Goal: Task Accomplishment & Management: Complete application form

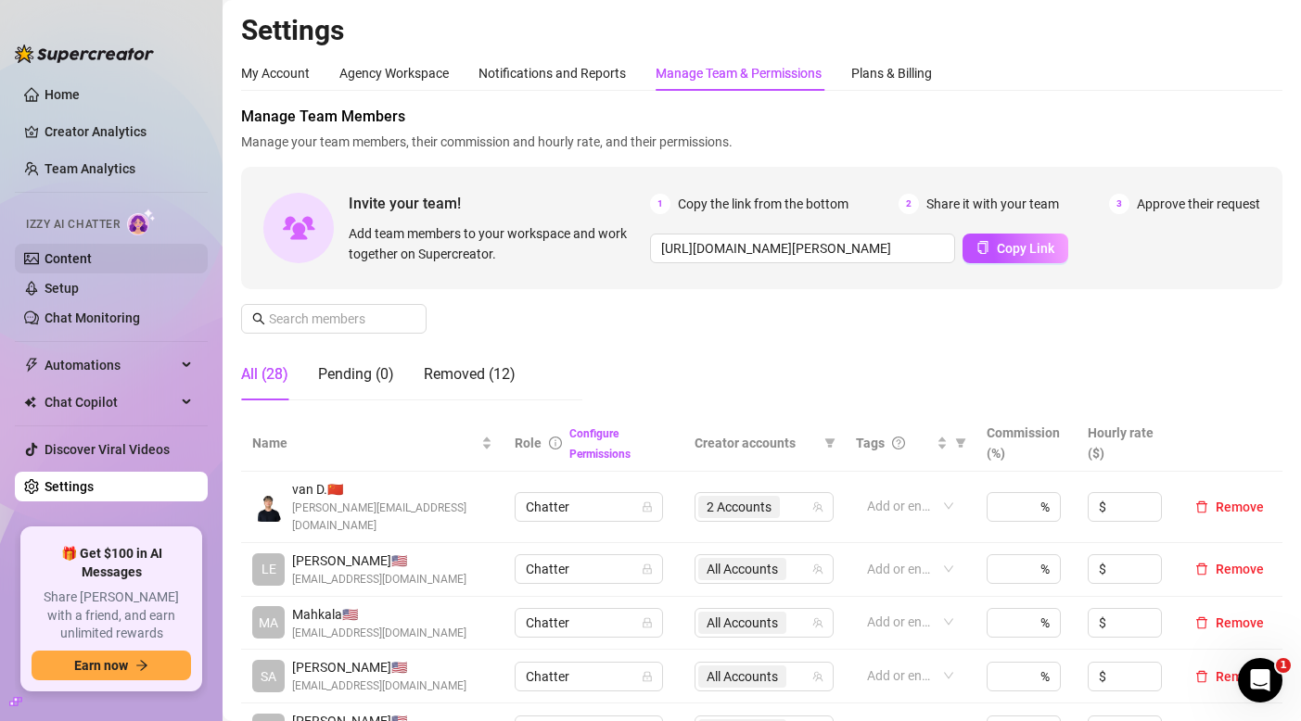
click at [66, 258] on link "Content" at bounding box center [67, 258] width 47 height 15
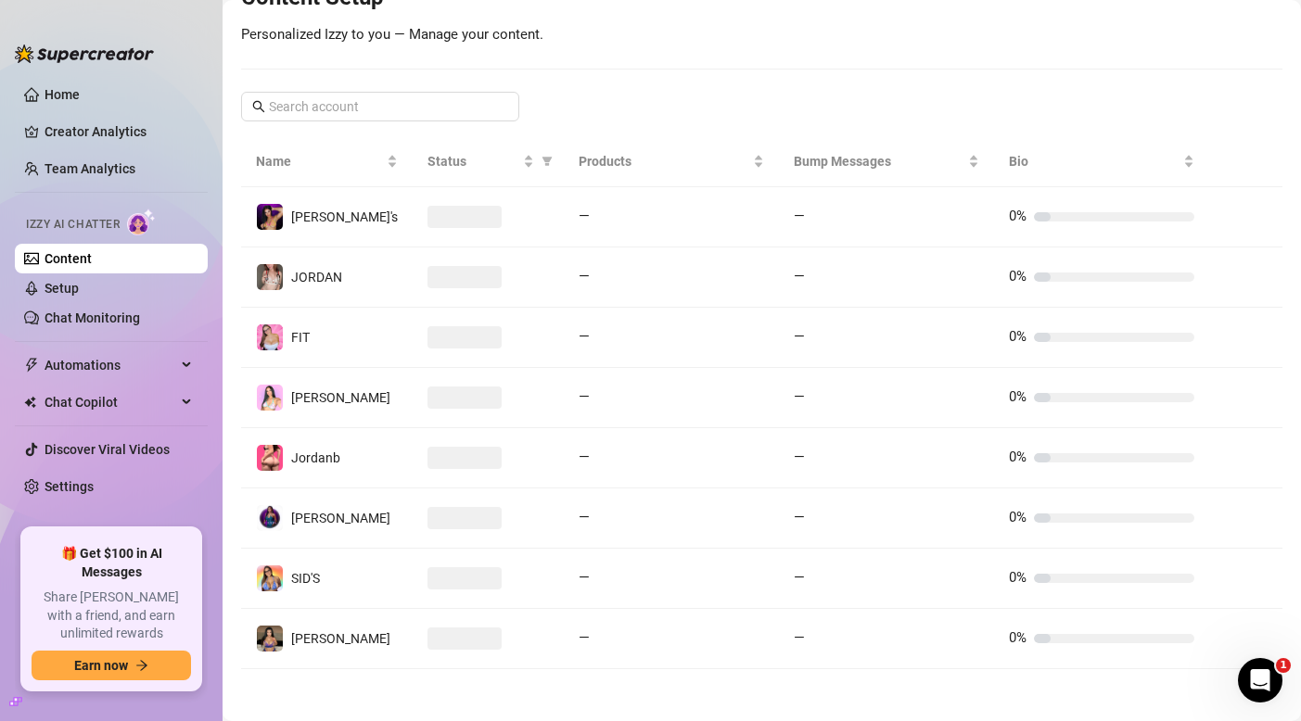
scroll to position [253, 0]
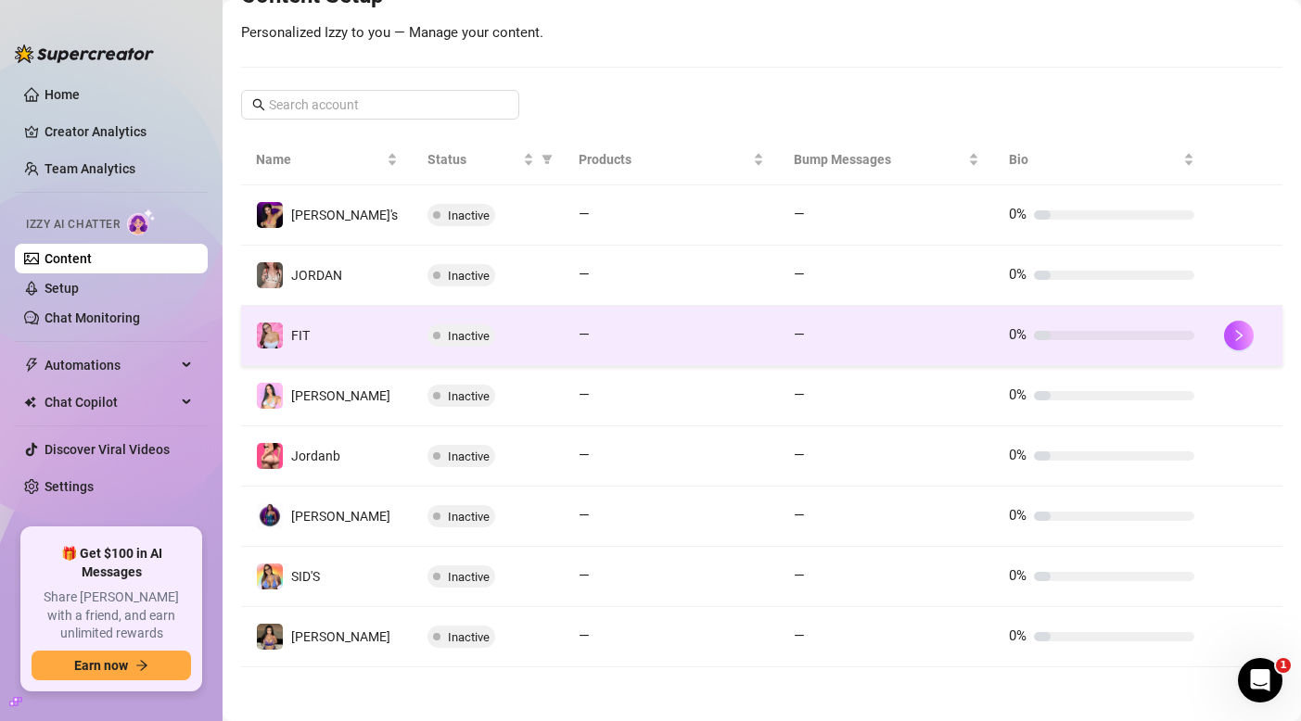
click at [427, 330] on span "Inactive" at bounding box center [461, 335] width 68 height 22
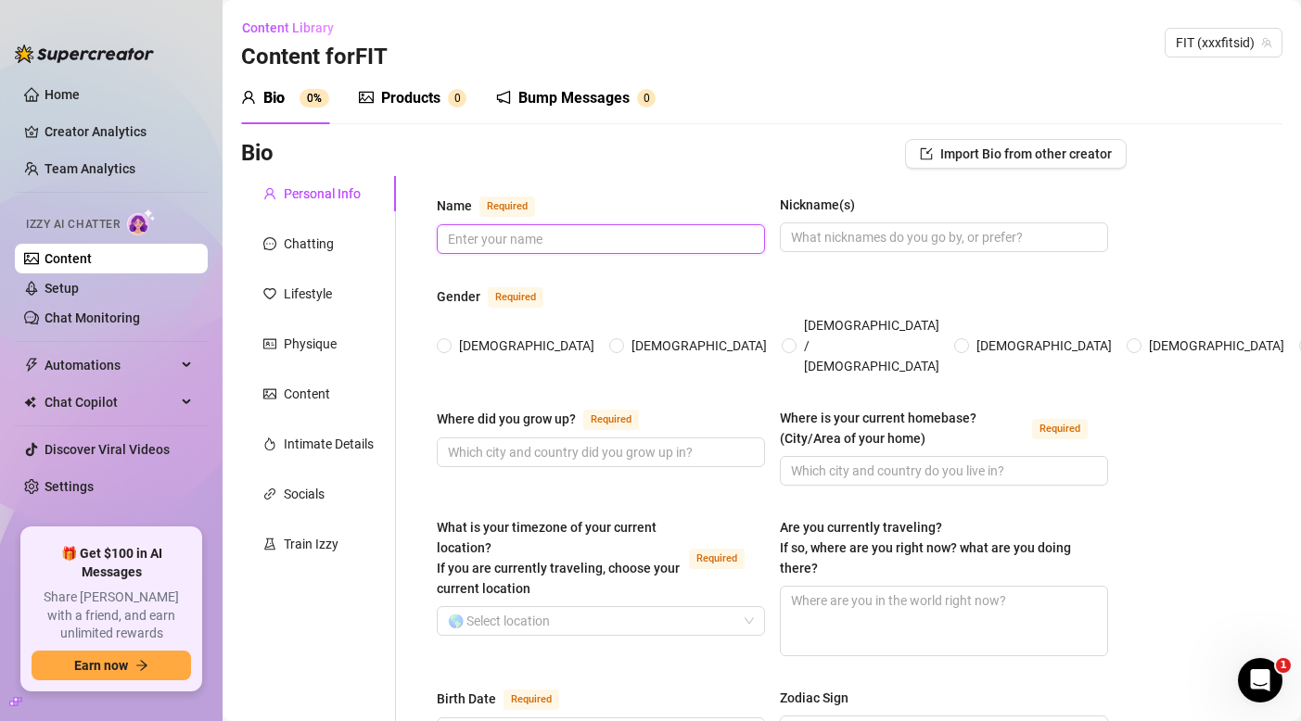
click at [596, 241] on input "Name Required" at bounding box center [599, 239] width 302 height 20
type input "[PERSON_NAME]"
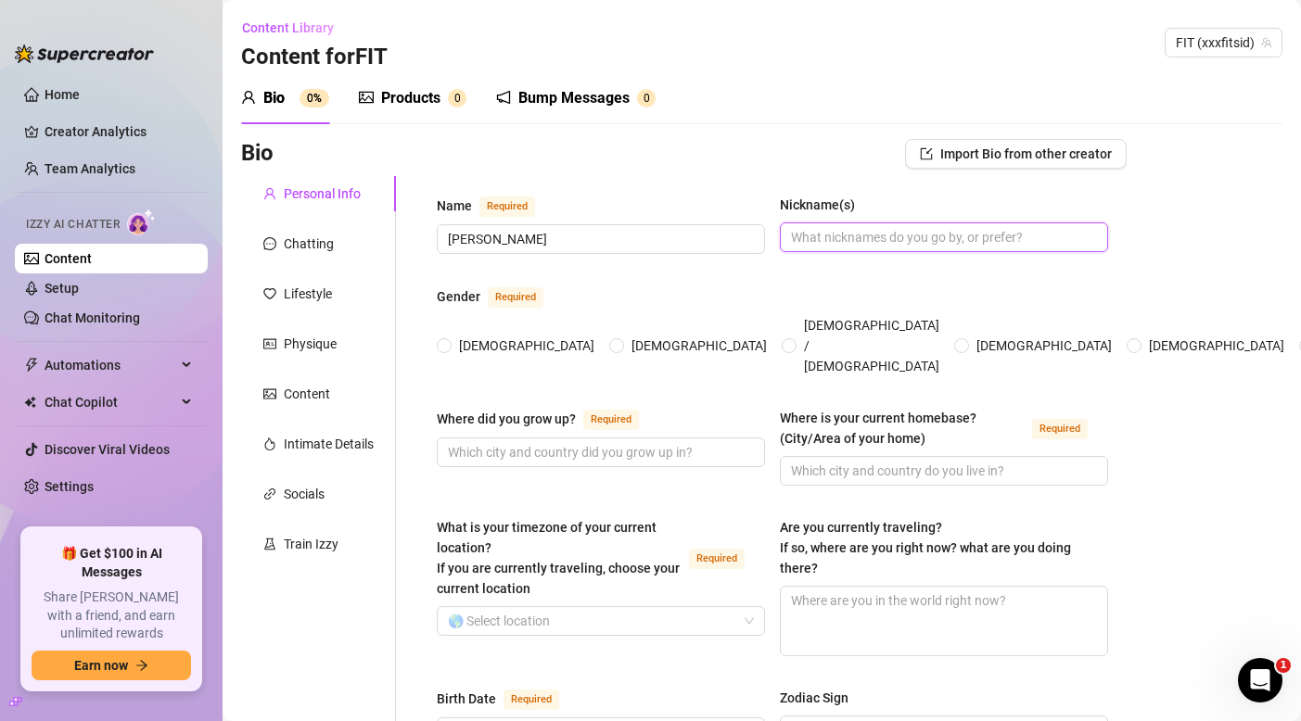
click at [889, 233] on input "Nickname(s)" at bounding box center [942, 237] width 302 height 20
type input "s"
type input "sid, fit sid"
click at [448, 341] on input "[DEMOGRAPHIC_DATA]" at bounding box center [444, 347] width 7 height 12
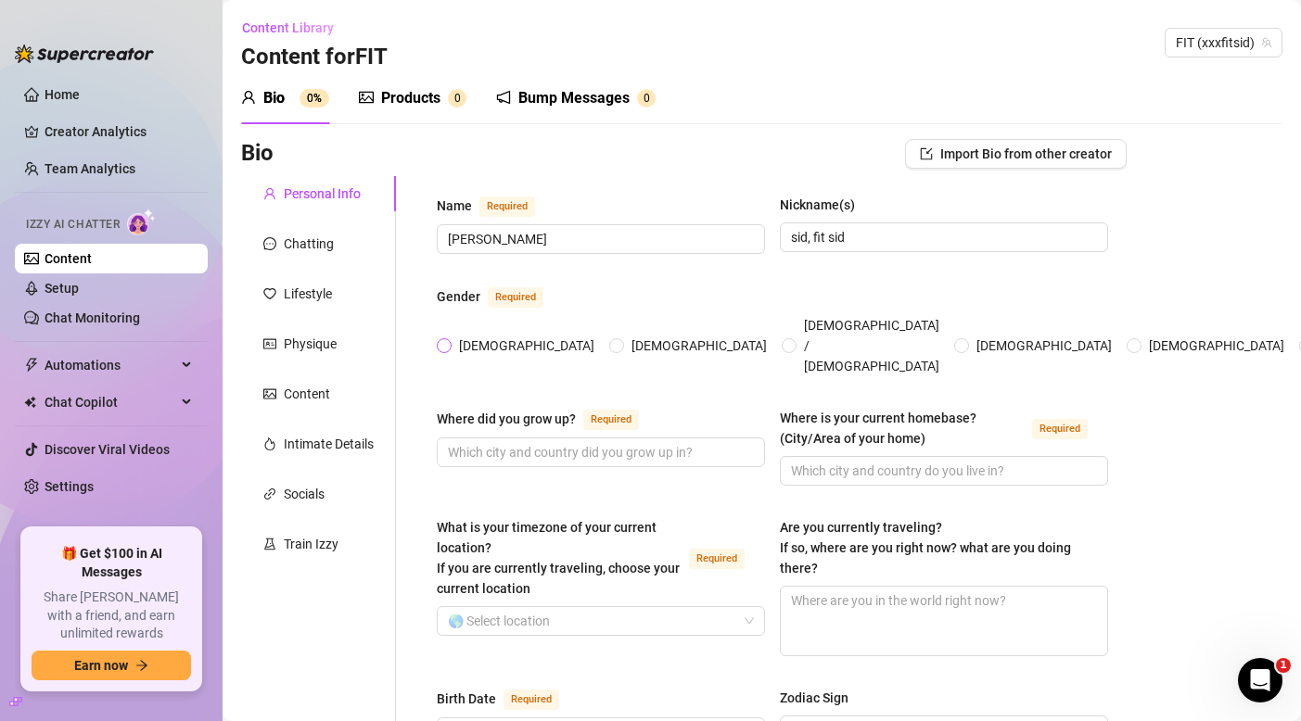
radio input "true"
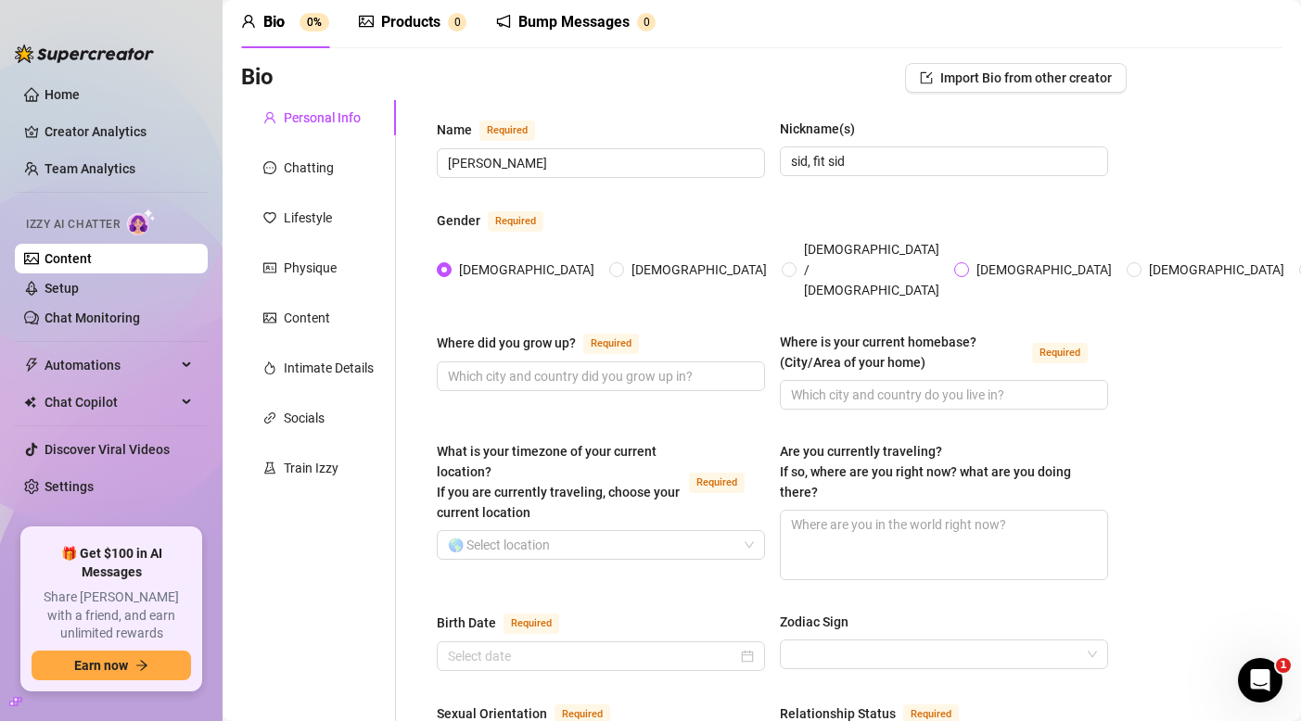
scroll to position [78, 0]
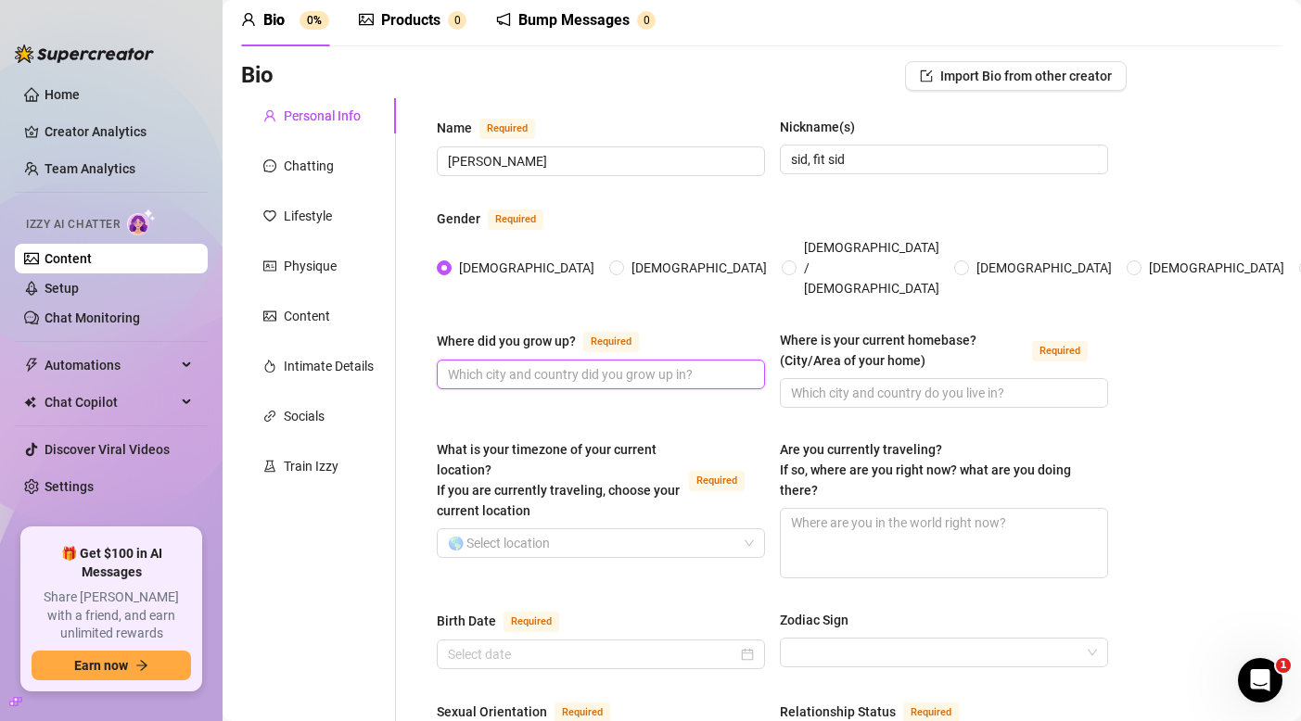
click at [705, 364] on input "Where did you grow up? Required" at bounding box center [599, 374] width 302 height 20
type input "I"
type input "I grew up between [US_STATE] and [GEOGRAPHIC_DATA]."
click at [958, 383] on input "Where is your current homebase? (City/Area of your home) Required" at bounding box center [942, 393] width 302 height 20
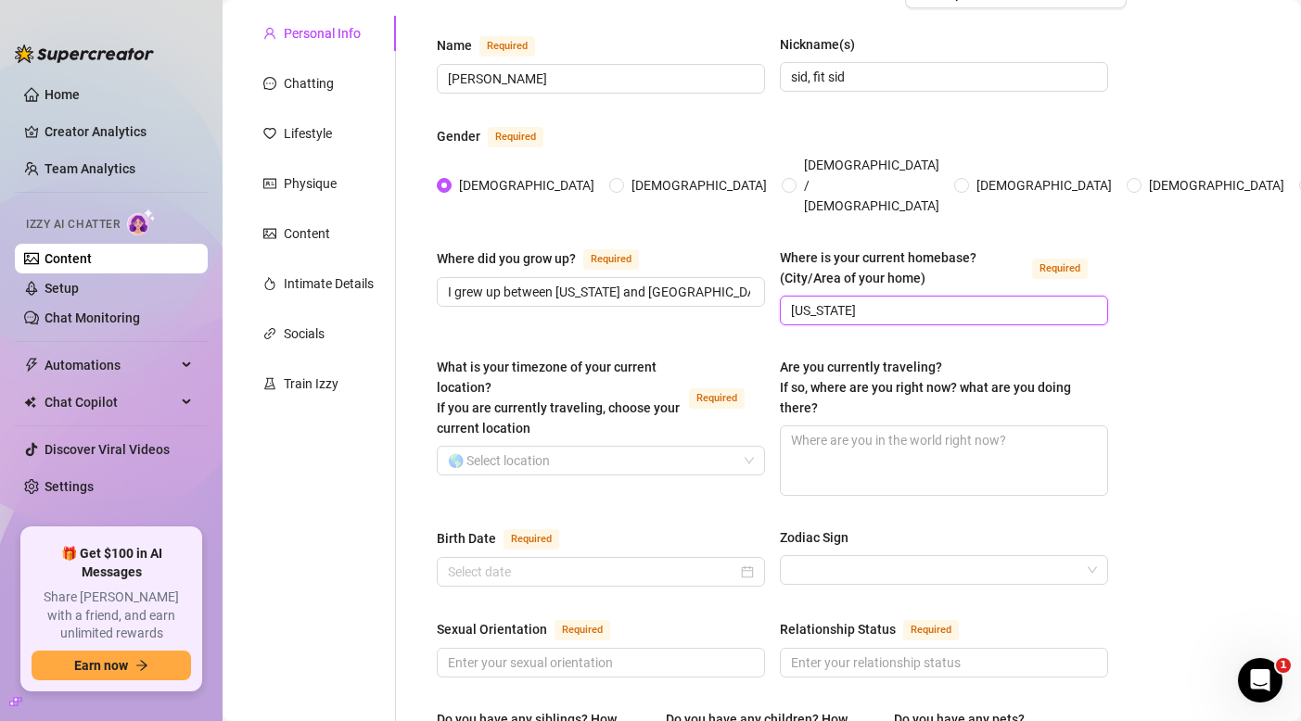
scroll to position [174, 0]
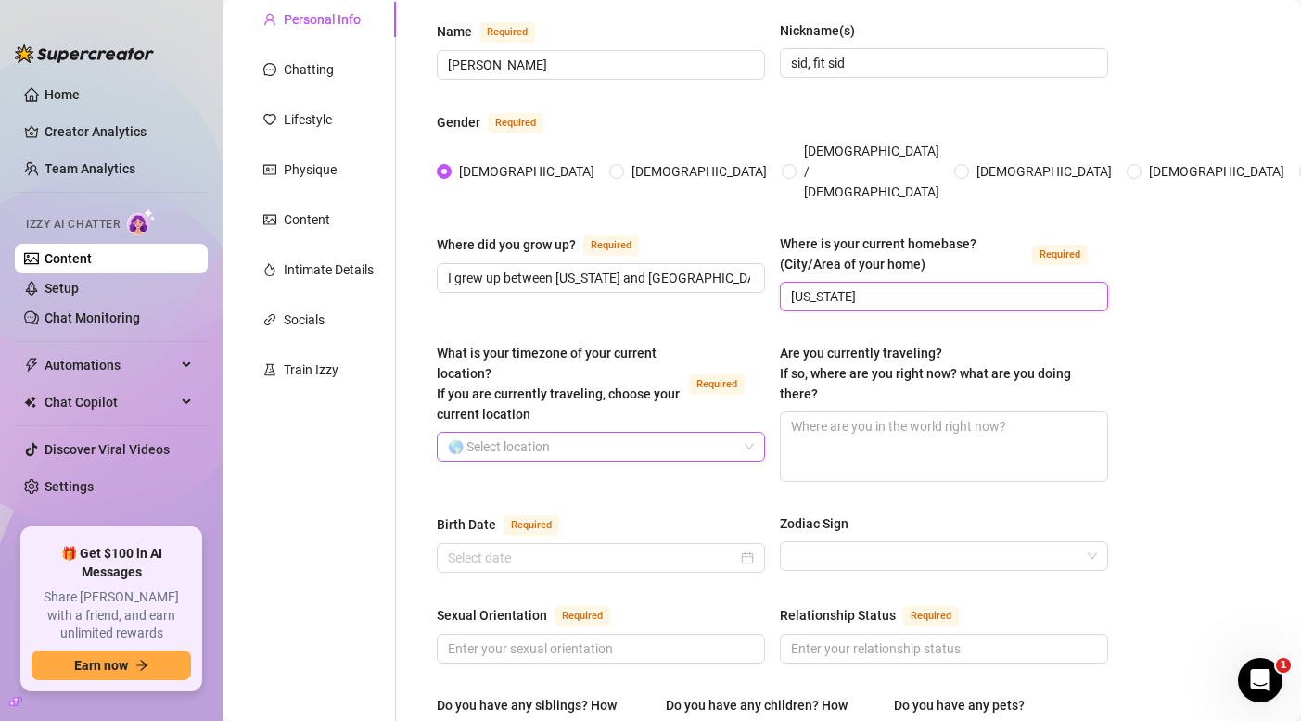
type input "[US_STATE]"
click at [720, 433] on input "What is your timezone of your current location? If you are currently traveling,…" at bounding box center [592, 447] width 289 height 28
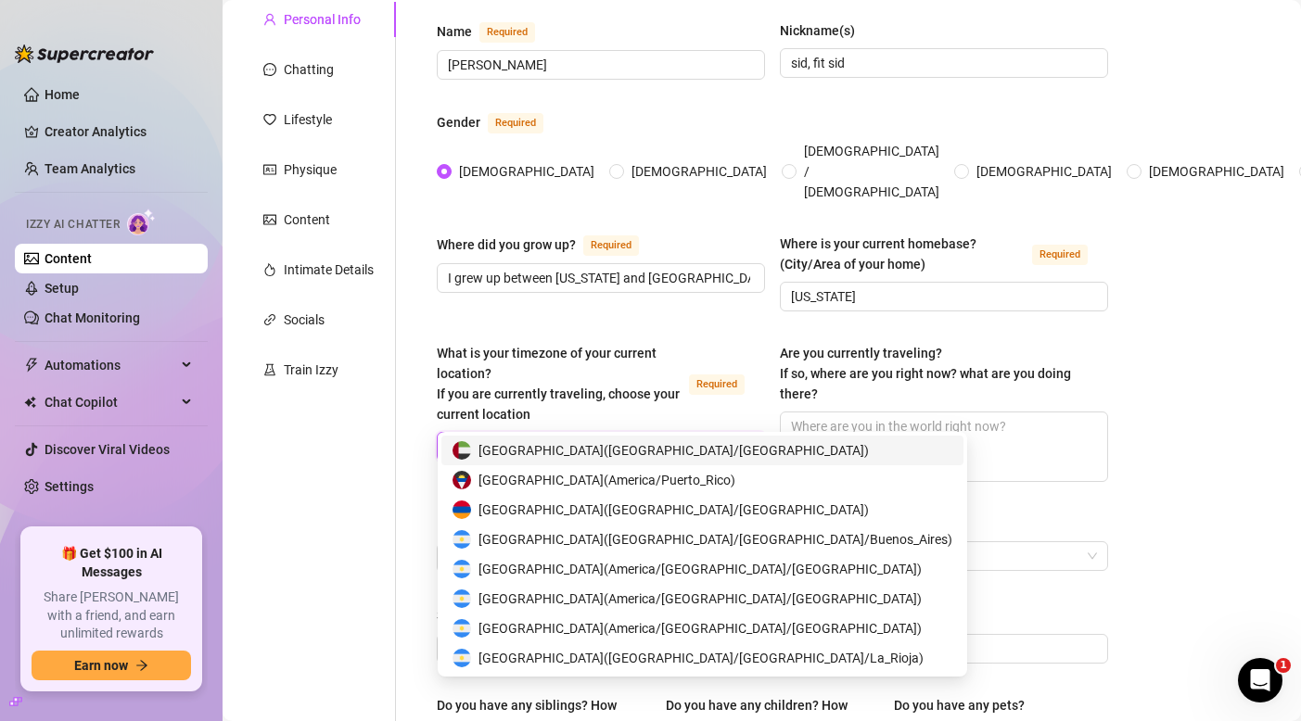
type input "a"
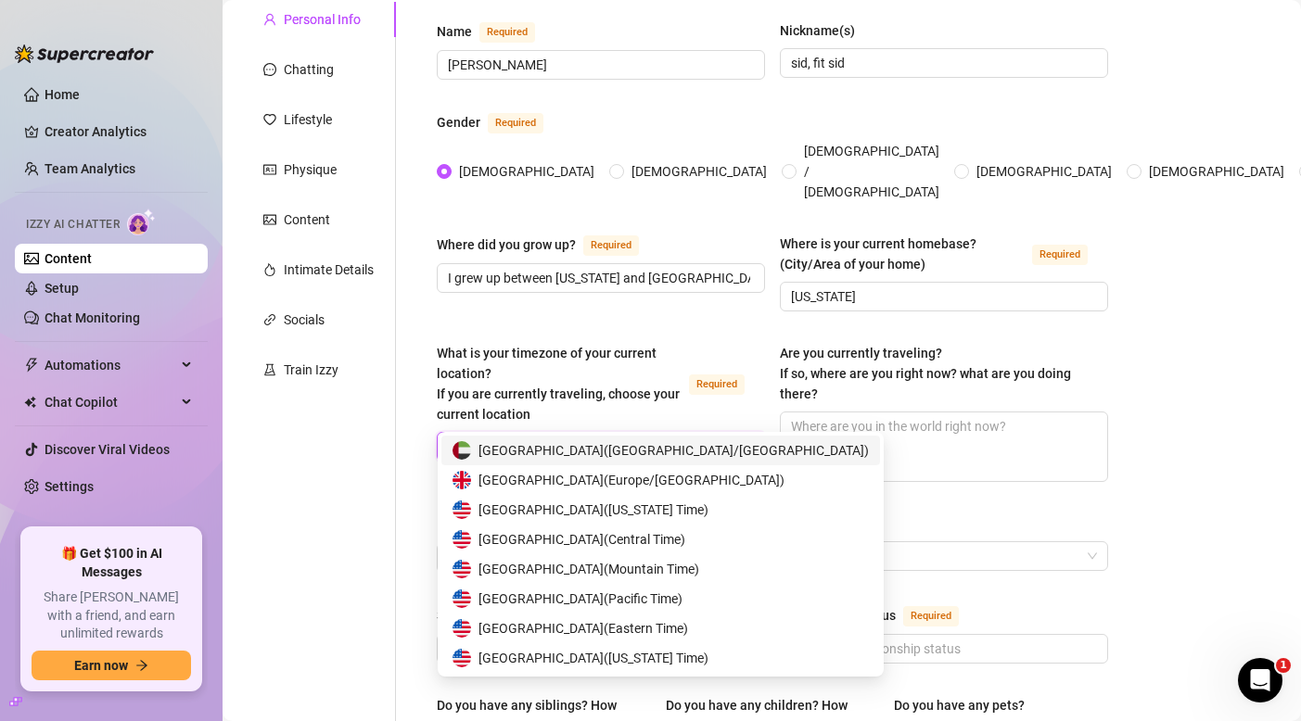
type input "unite"
click at [680, 656] on span "[GEOGRAPHIC_DATA] ( [US_STATE] Time )" at bounding box center [593, 658] width 230 height 20
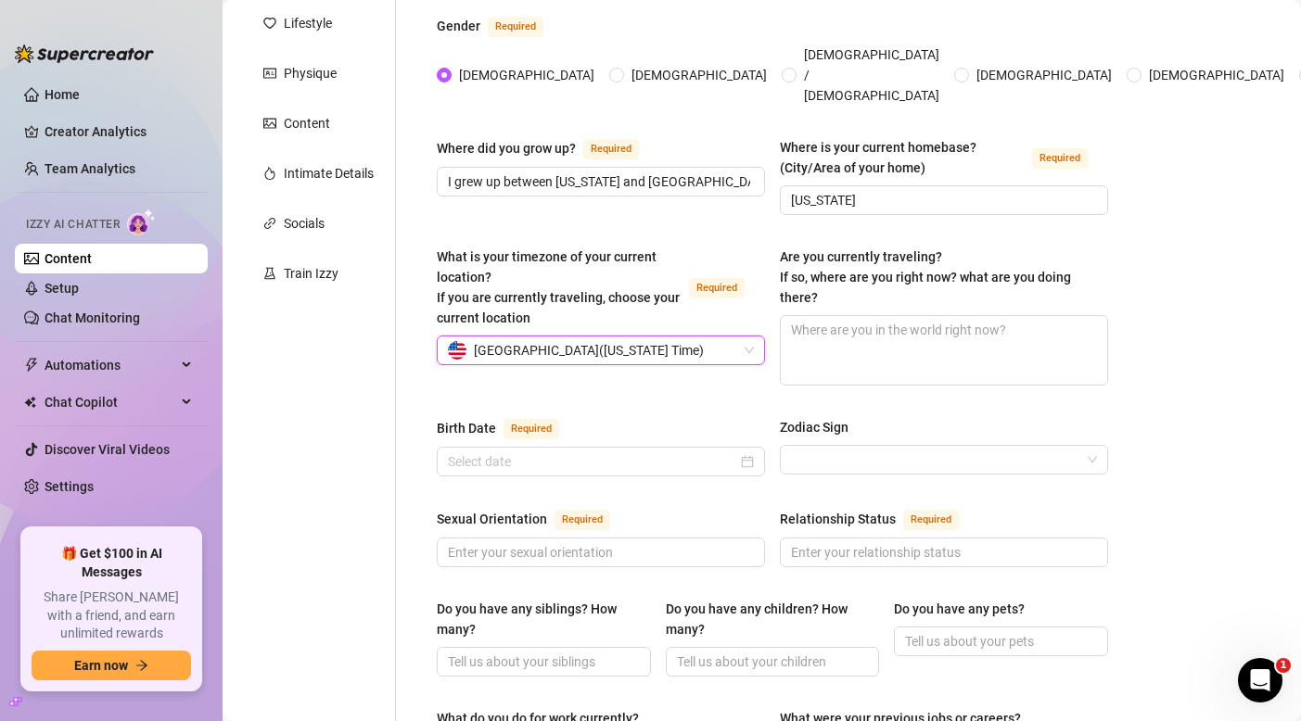
scroll to position [273, 0]
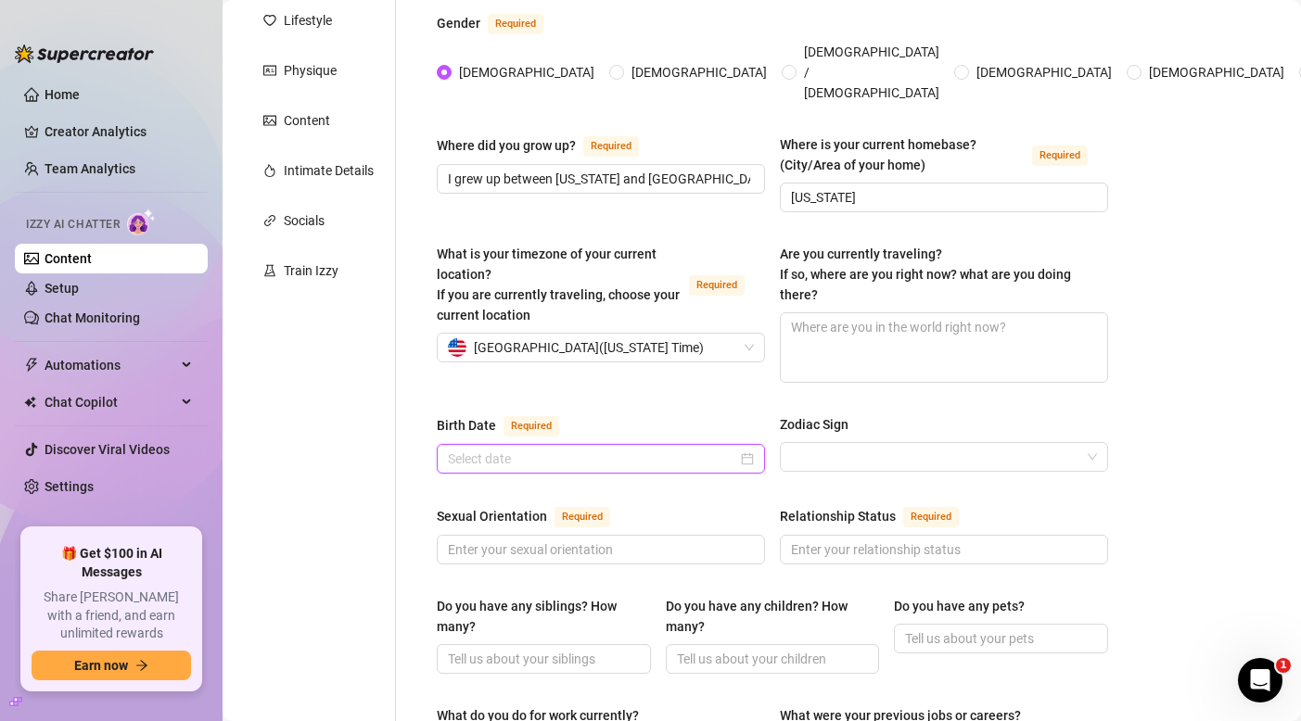
click at [665, 449] on input "Birth Date Required" at bounding box center [592, 459] width 289 height 20
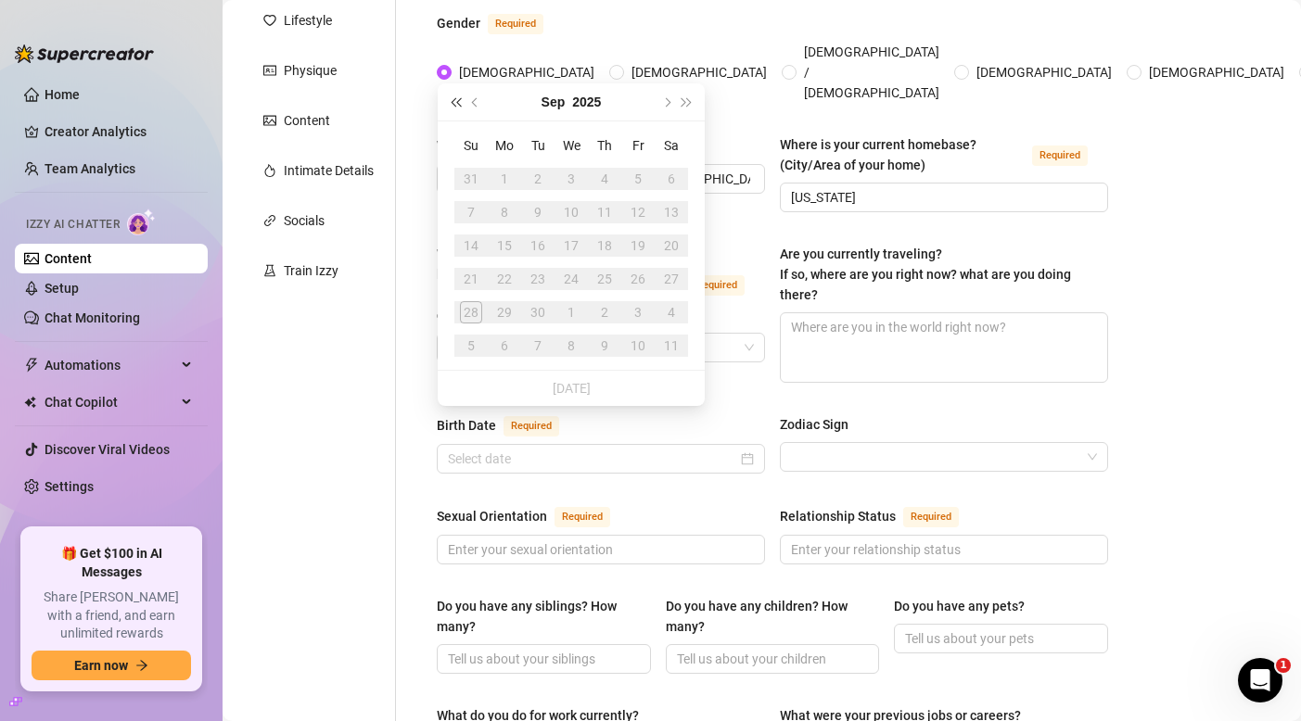
click at [460, 103] on span "Last year (Control + left)" at bounding box center [455, 101] width 9 height 9
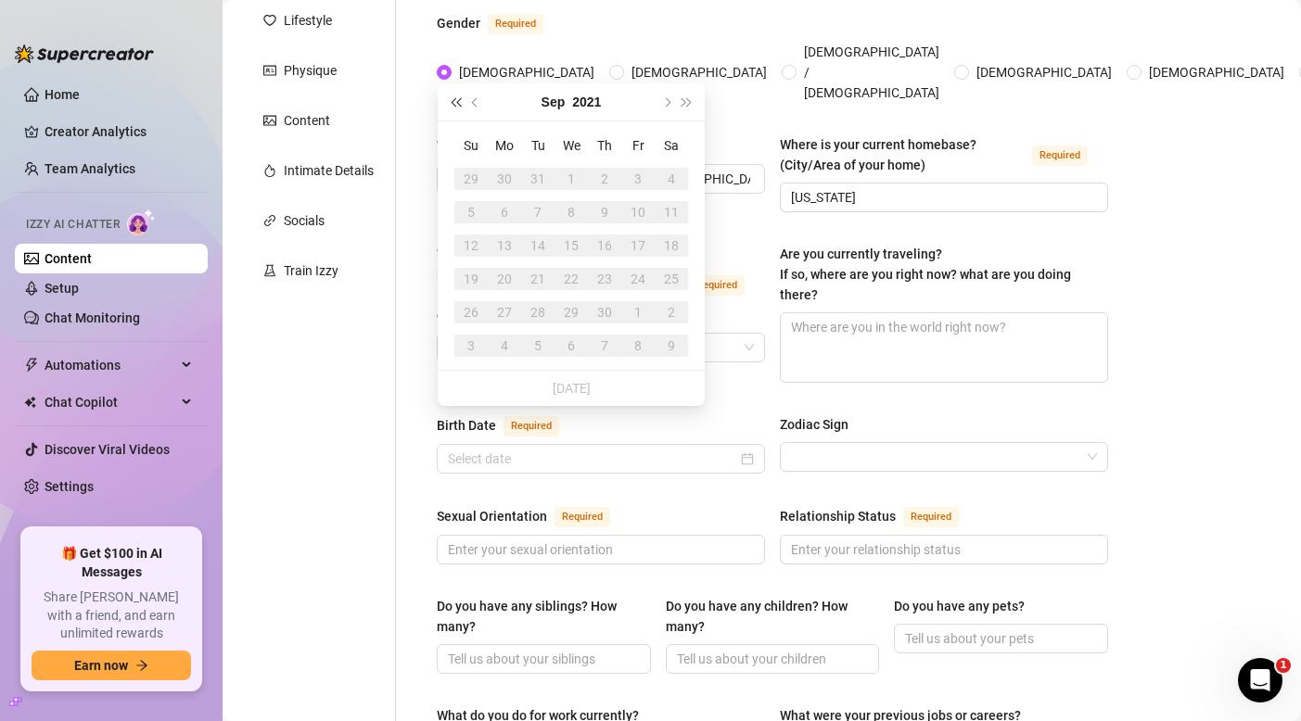
click at [460, 103] on span "Last year (Control + left)" at bounding box center [455, 101] width 9 height 9
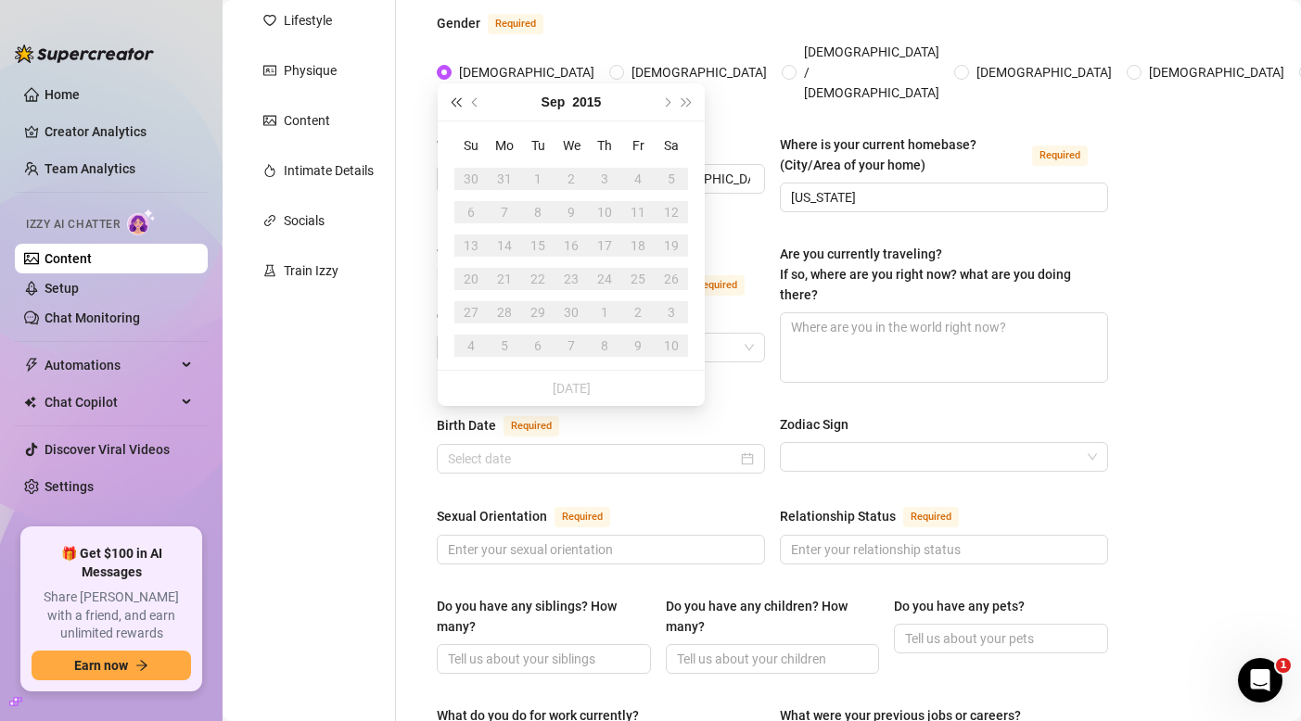
click at [460, 103] on span "Last year (Control + left)" at bounding box center [455, 101] width 9 height 9
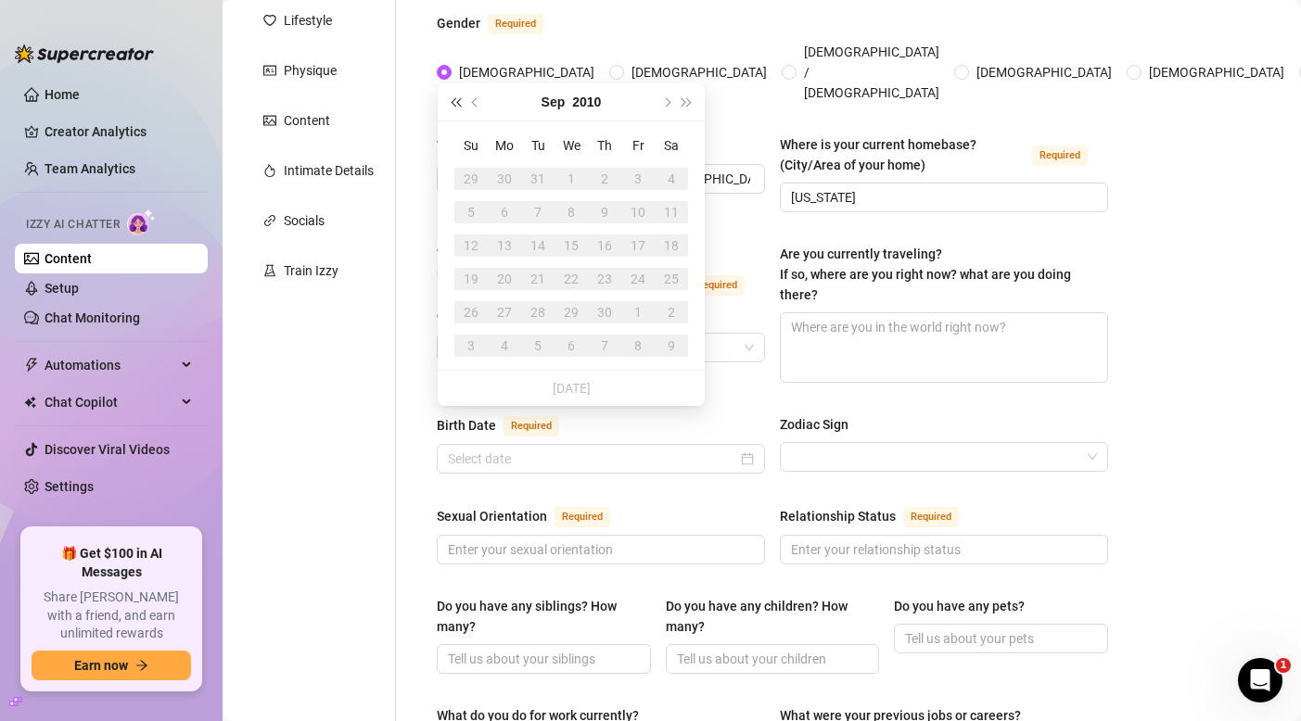
click at [460, 103] on span "Last year (Control + left)" at bounding box center [455, 101] width 9 height 9
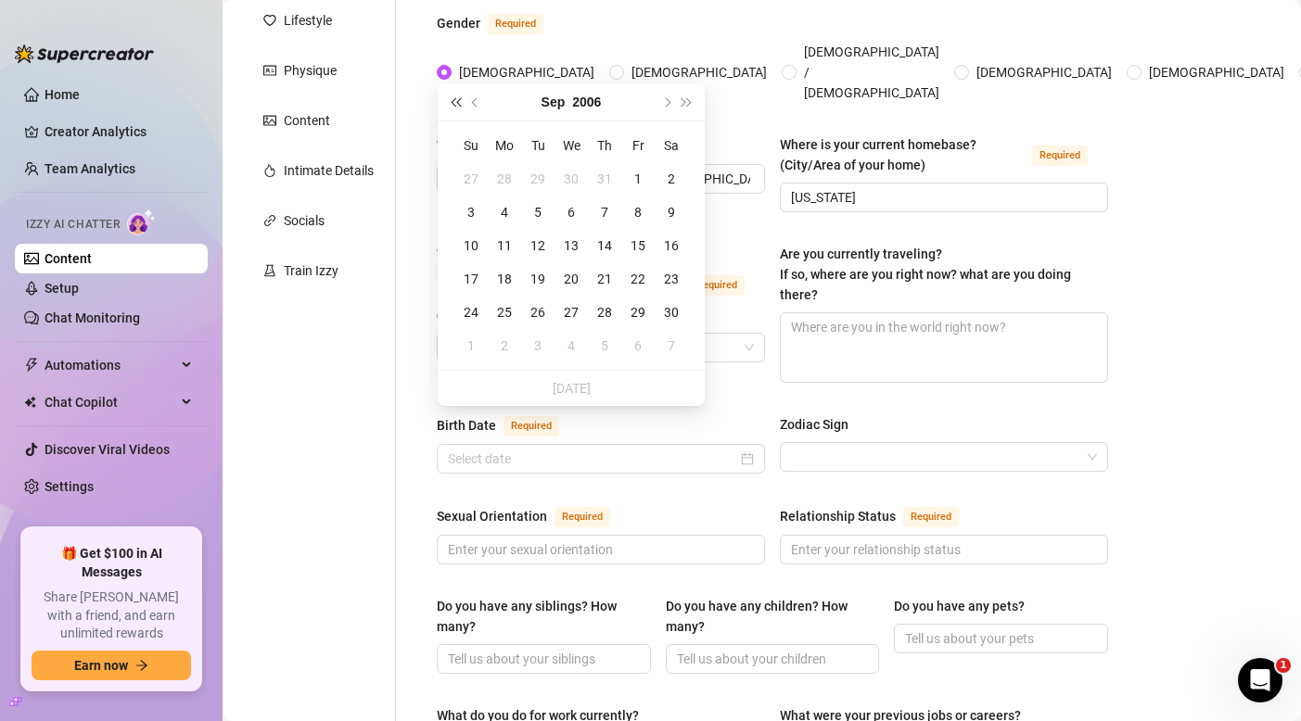
click at [460, 103] on span "Last year (Control + left)" at bounding box center [455, 101] width 9 height 9
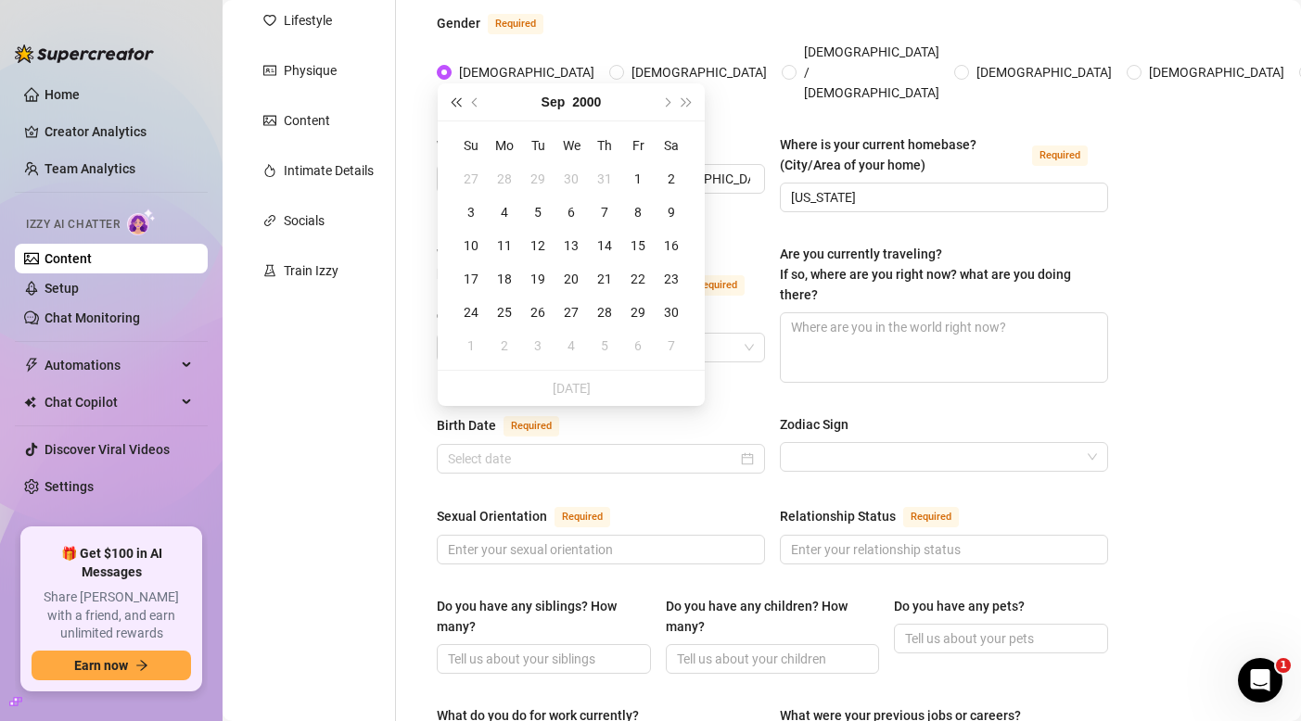
click at [460, 103] on span "Last year (Control + left)" at bounding box center [455, 101] width 9 height 9
click at [692, 102] on button "Next year (Control + right)" at bounding box center [687, 101] width 20 height 37
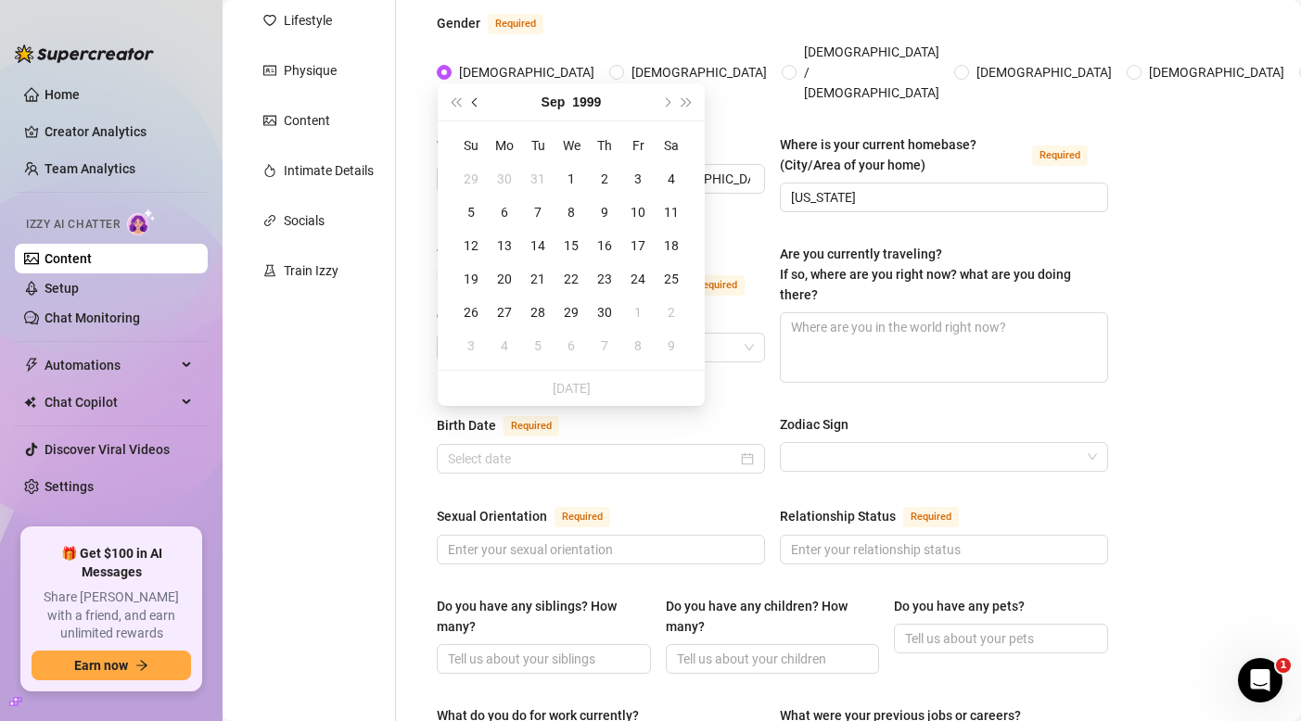
click at [478, 104] on button "Previous month (PageUp)" at bounding box center [475, 101] width 20 height 37
type input "[DATE]"
click at [528, 207] on div "10" at bounding box center [538, 212] width 22 height 22
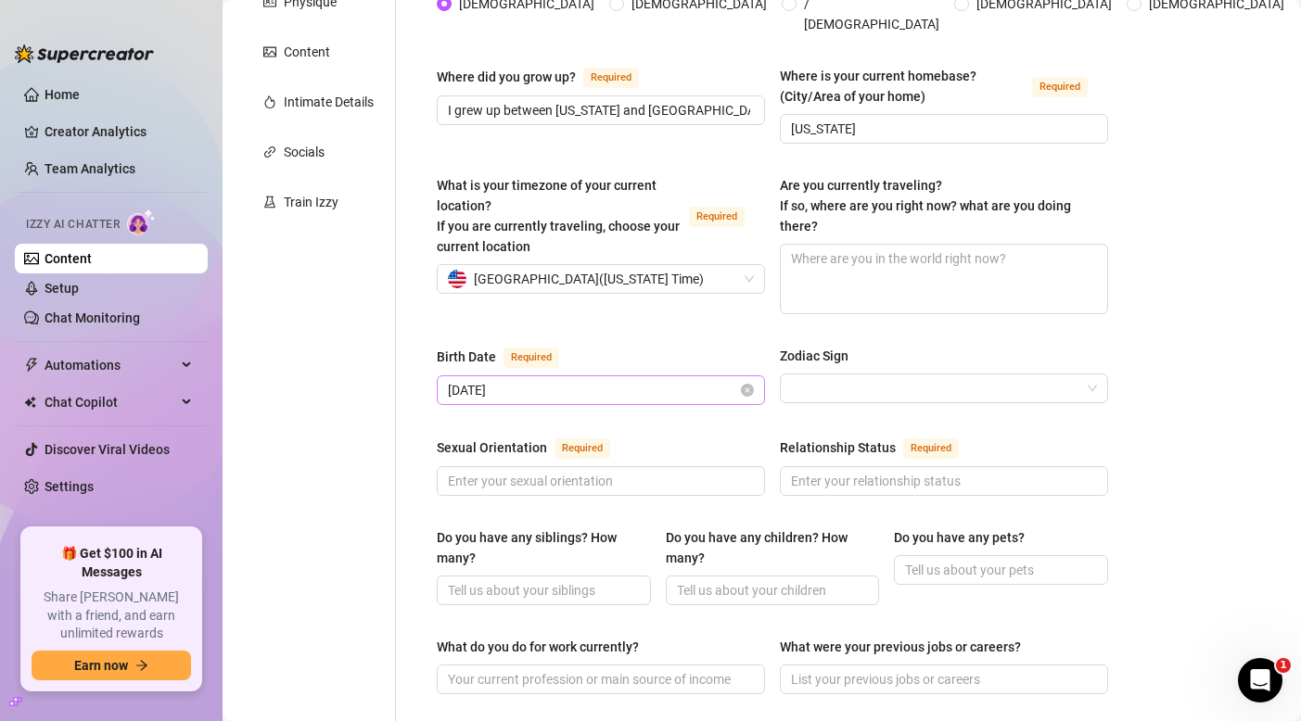
scroll to position [347, 0]
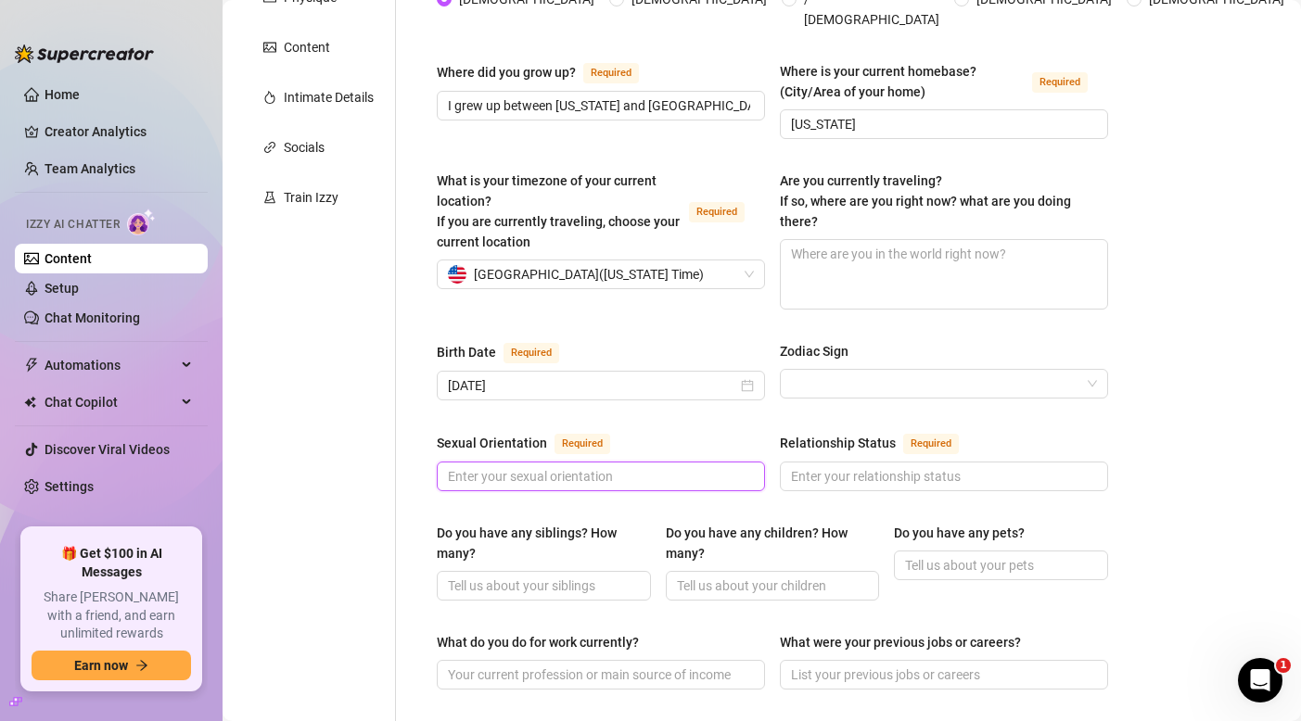
click at [668, 466] on input "Sexual Orientation Required" at bounding box center [599, 476] width 302 height 20
type input "[DEMOGRAPHIC_DATA]"
click at [886, 466] on input "Relationship Status Required" at bounding box center [942, 476] width 302 height 20
type input "Single"
click at [864, 370] on input "Zodiac Sign" at bounding box center [935, 384] width 289 height 28
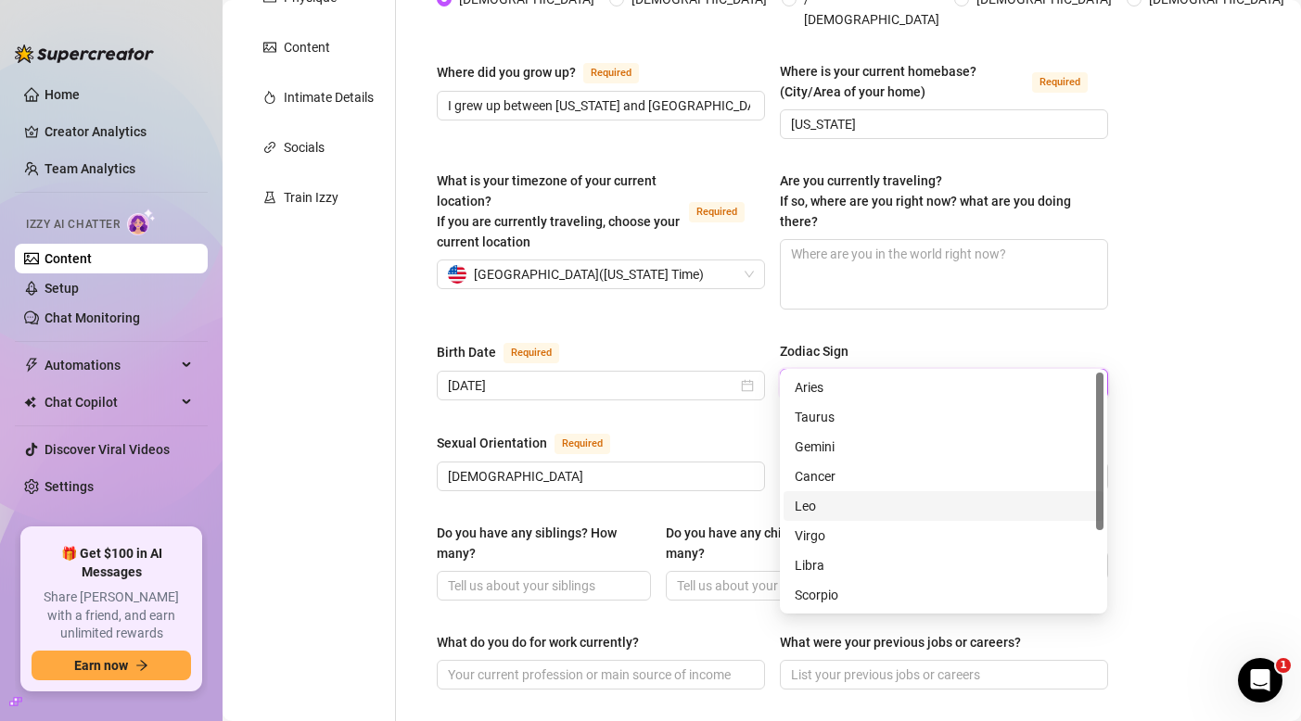
click at [820, 501] on div "Leo" at bounding box center [943, 506] width 298 height 20
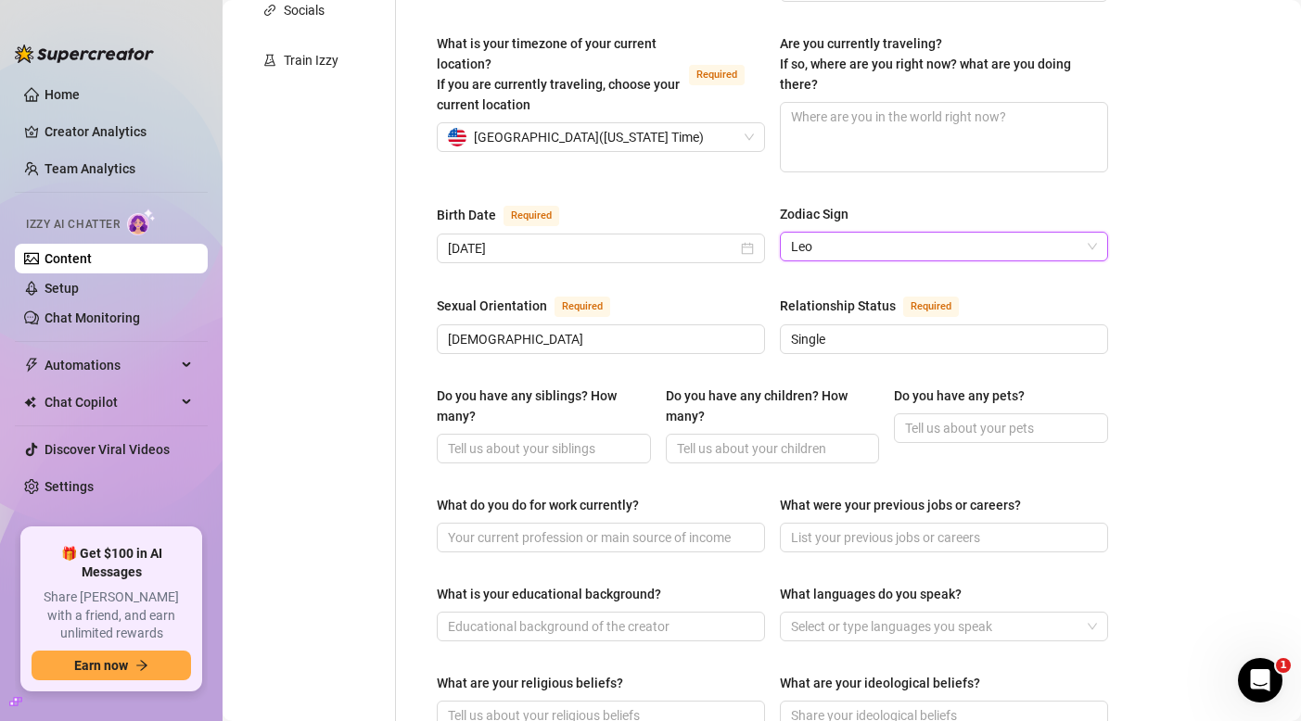
scroll to position [488, 0]
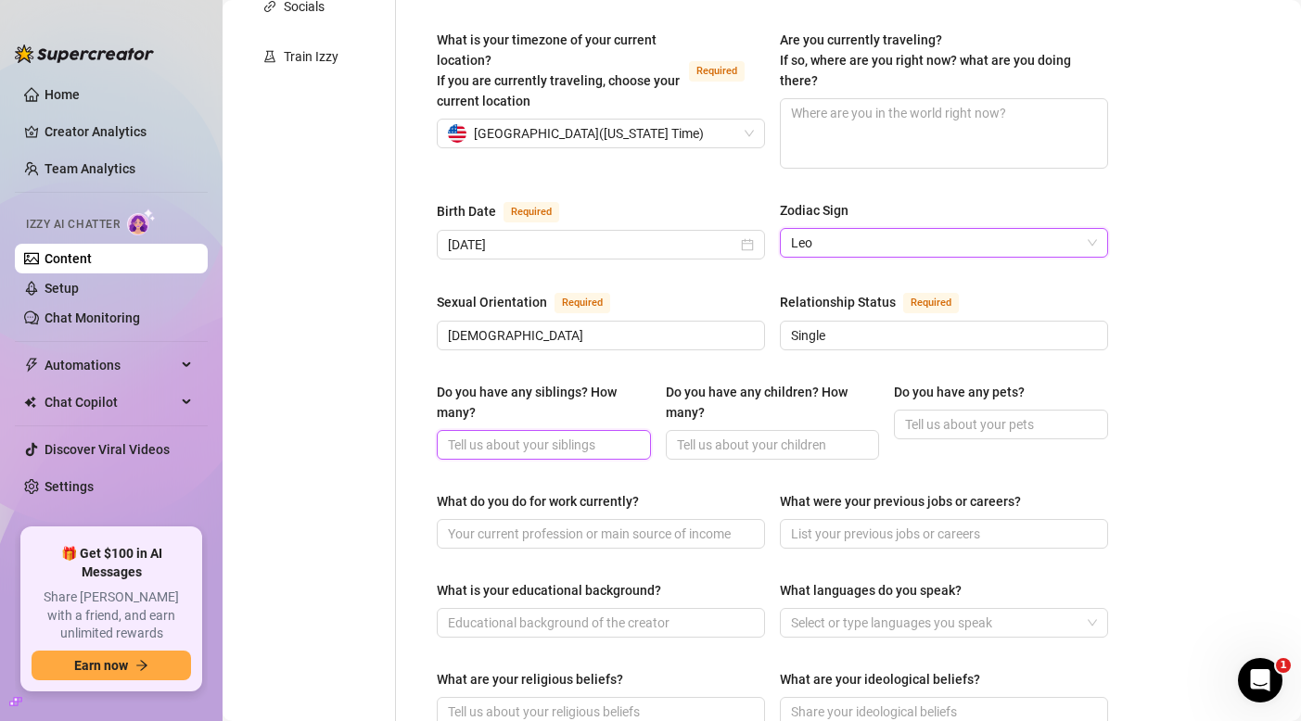
click at [593, 435] on input "Do you have any siblings? How many?" at bounding box center [542, 445] width 188 height 20
type input "No siblings"
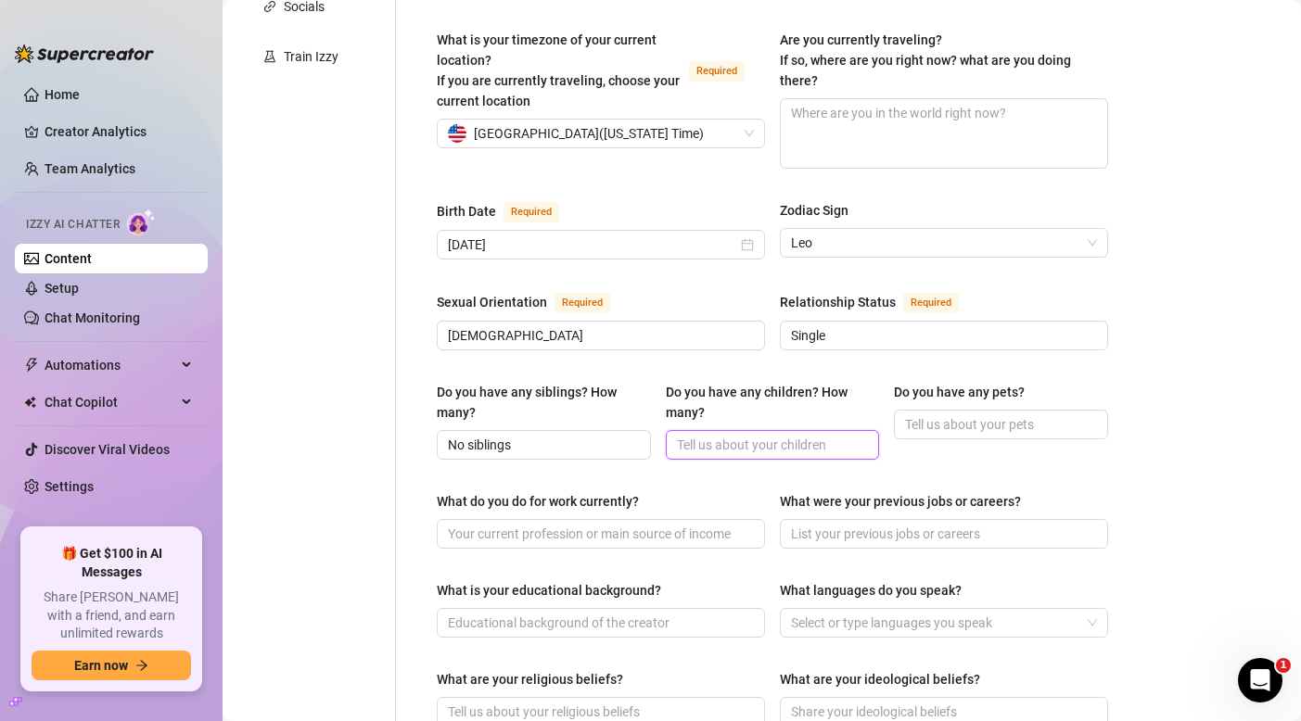
click at [769, 435] on input "Do you have any children? How many?" at bounding box center [771, 445] width 188 height 20
click at [1007, 414] on input "Do you have any pets?" at bounding box center [999, 424] width 188 height 20
click at [782, 435] on input "one" at bounding box center [771, 445] width 188 height 20
type input "o"
click at [937, 414] on input "Do you have any pets?" at bounding box center [999, 424] width 188 height 20
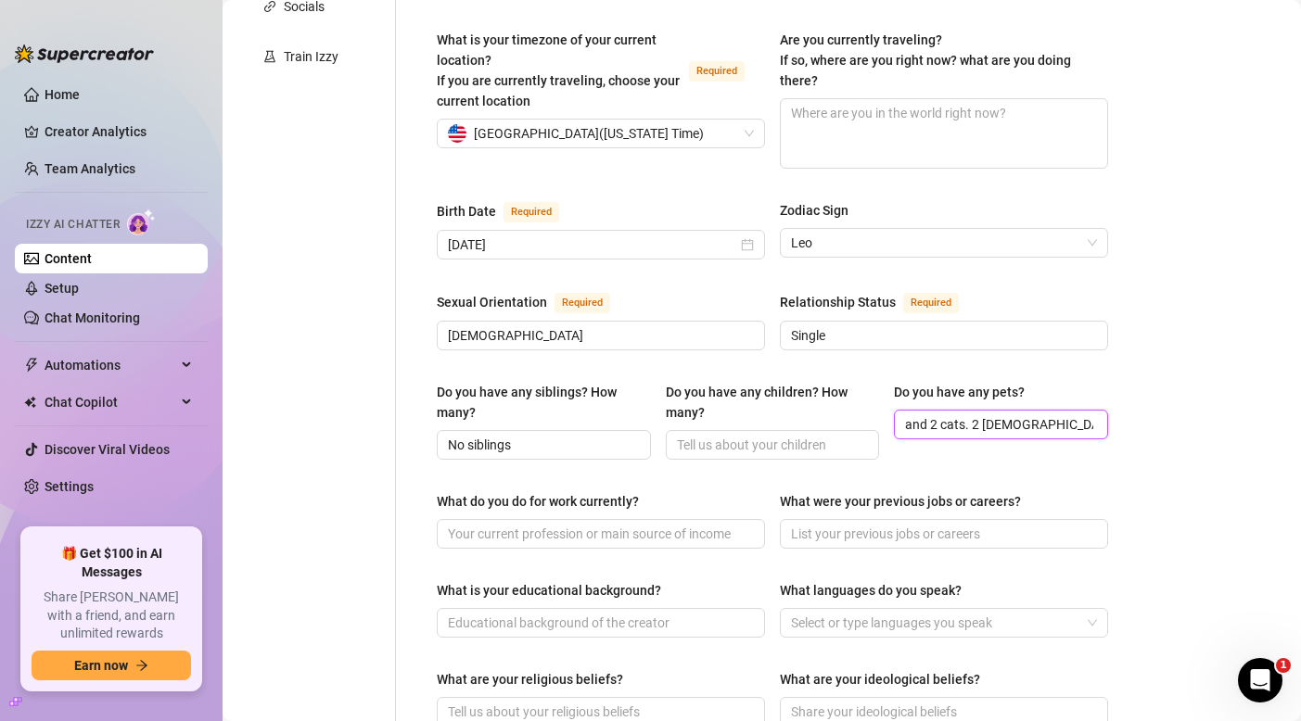
scroll to position [0, 48]
click at [1031, 414] on input "3 dogs and 2 cats. 2 [DEMOGRAPHIC_DATA] shepards" at bounding box center [999, 424] width 188 height 20
click at [1099, 410] on span "3 dogs and 2 cats. 2 [DEMOGRAPHIC_DATA] shepards" at bounding box center [1001, 425] width 214 height 30
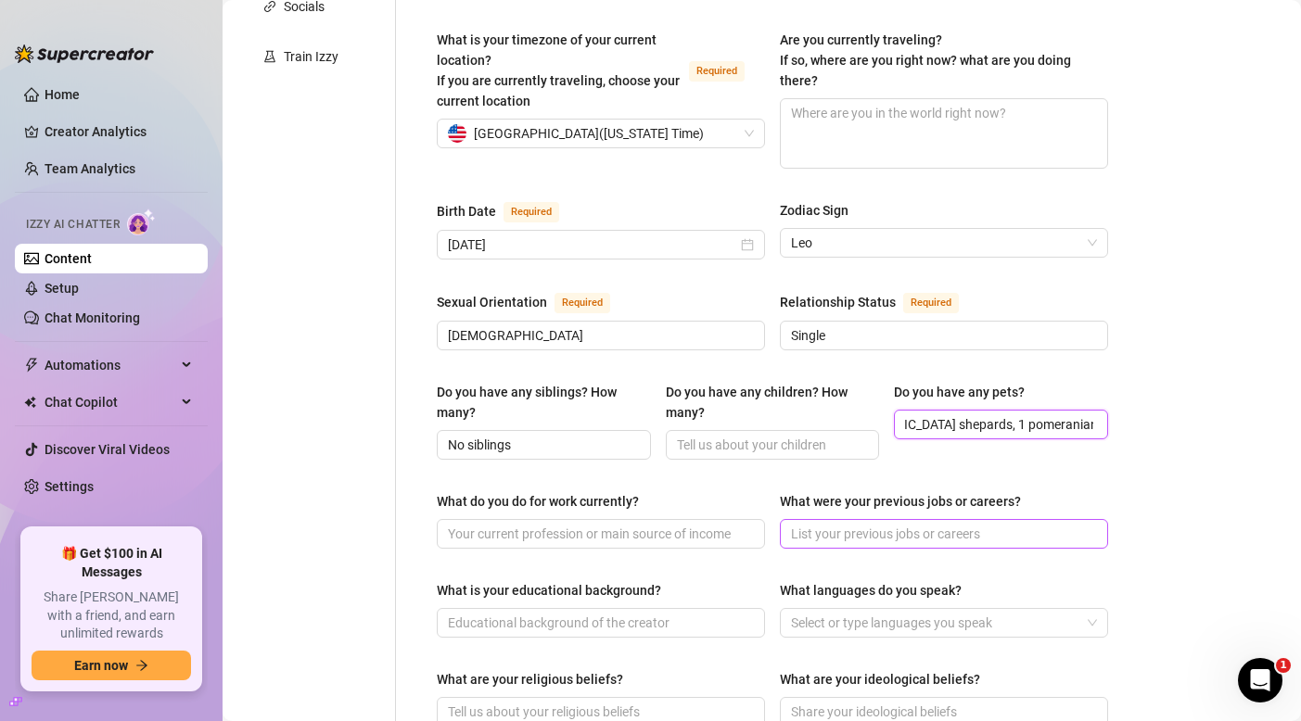
type input "3 dogs and 2 cats. 2 [DEMOGRAPHIC_DATA] shepards, 1 pomeranian, and 2 cats."
click at [895, 524] on input "What were your previous jobs or careers?" at bounding box center [942, 534] width 302 height 20
type input "Bikini Barista"
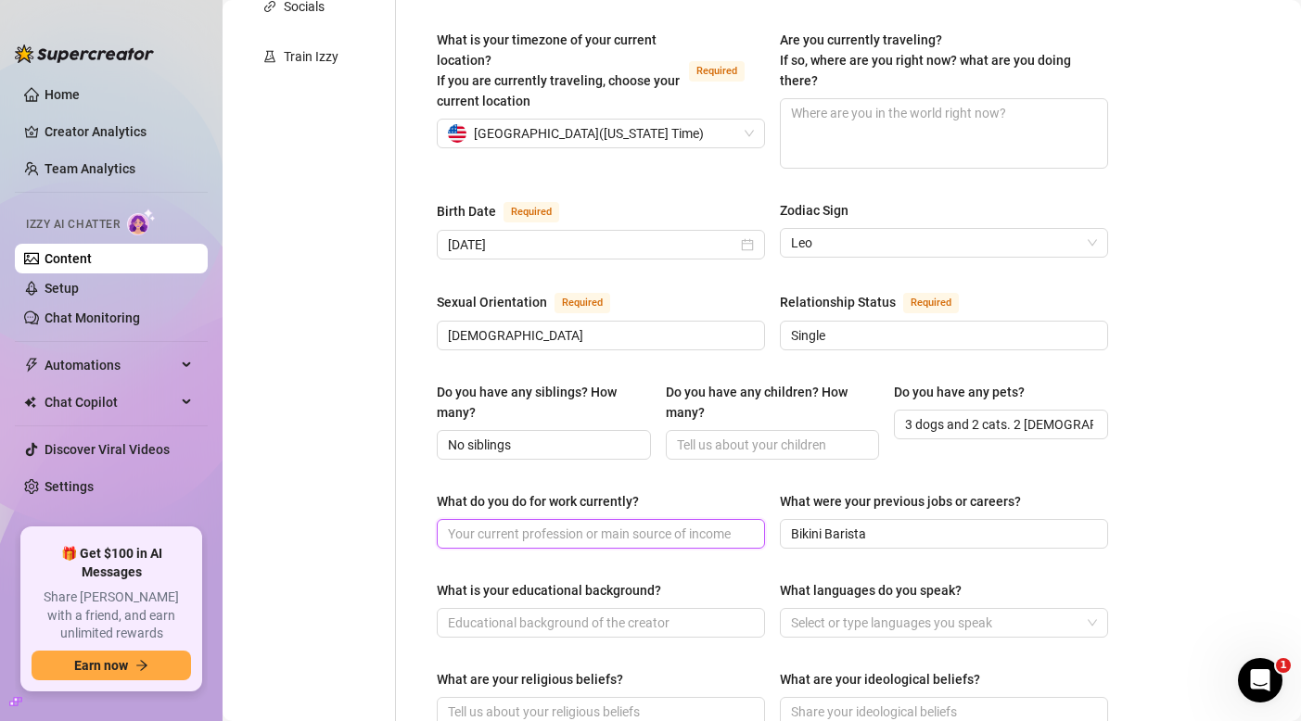
click at [655, 524] on input "What do you do for work currently?" at bounding box center [599, 534] width 302 height 20
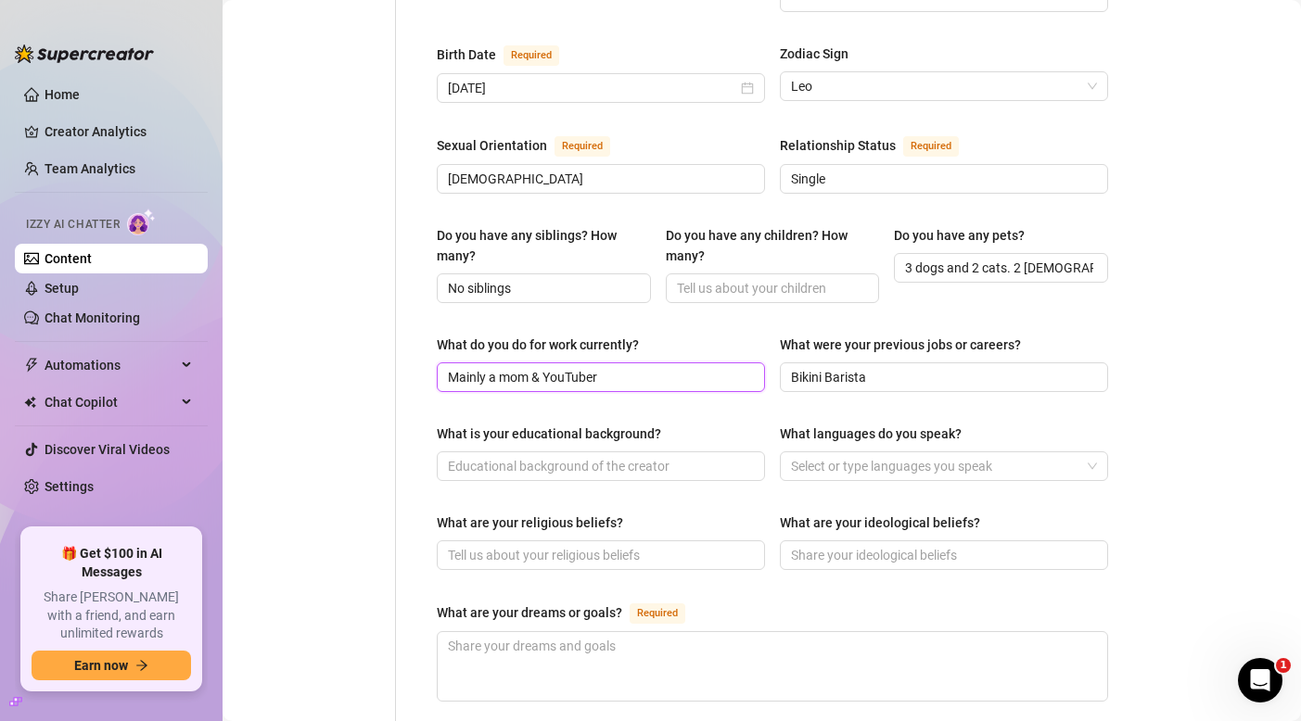
scroll to position [655, 0]
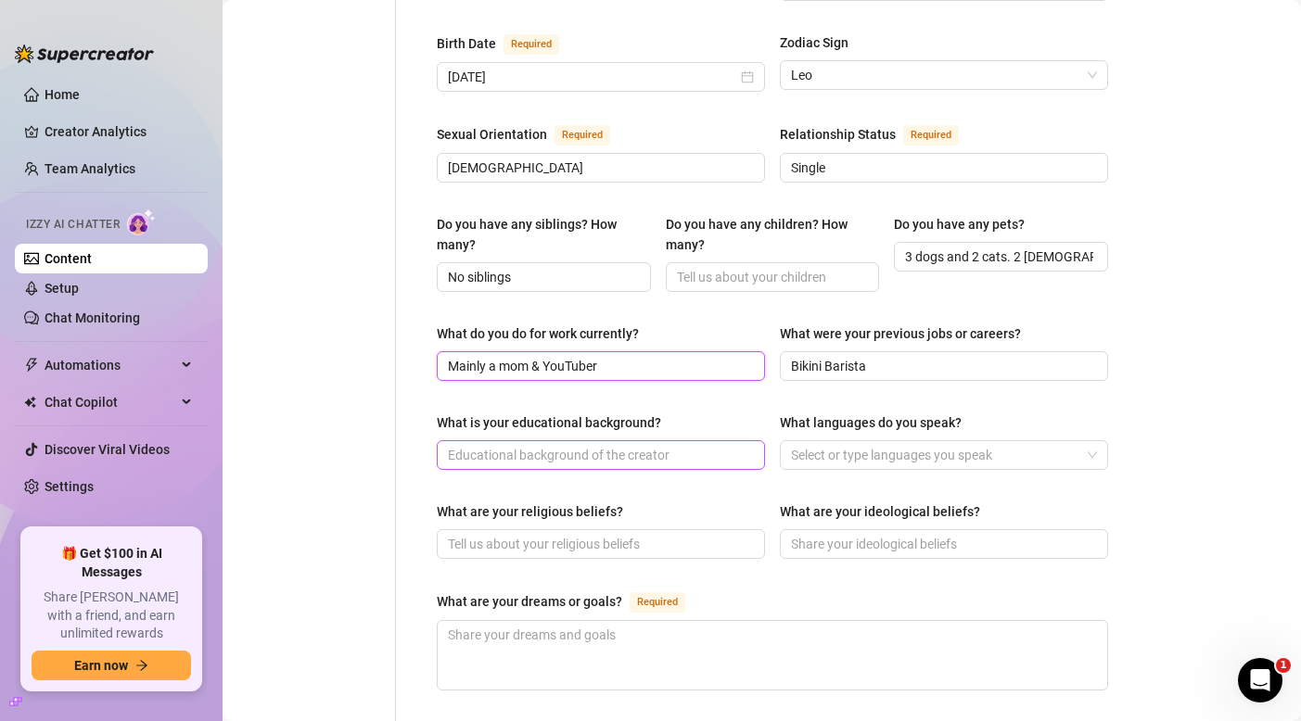
type input "Mainly a mom & YouTuber"
click at [650, 445] on input "What is your educational background?" at bounding box center [599, 455] width 302 height 20
click at [862, 442] on div at bounding box center [933, 455] width 301 height 26
type input "Some college at [US_STATE][GEOGRAPHIC_DATA]"
type input "swedish"
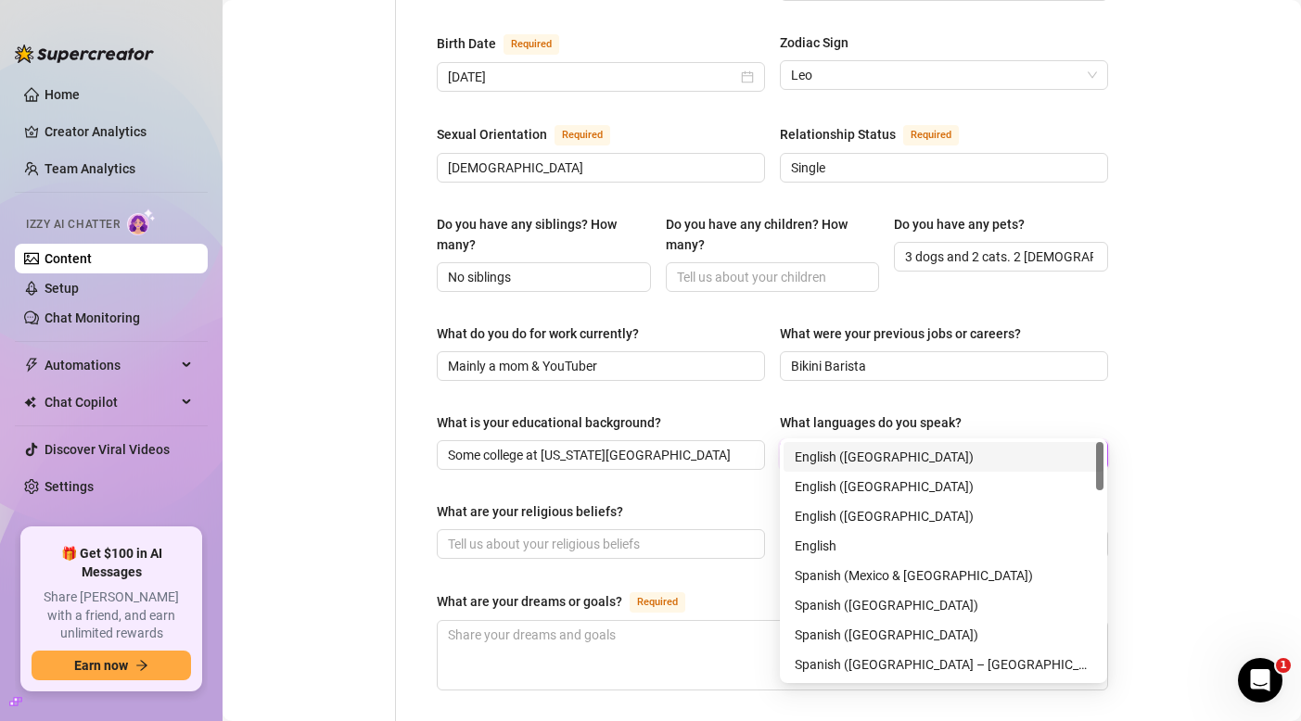
click at [884, 461] on div "English ([GEOGRAPHIC_DATA])" at bounding box center [943, 457] width 298 height 20
click at [959, 368] on div "Name Required [PERSON_NAME](s) [PERSON_NAME], fit [PERSON_NAME] Gender Required…" at bounding box center [772, 317] width 671 height 1557
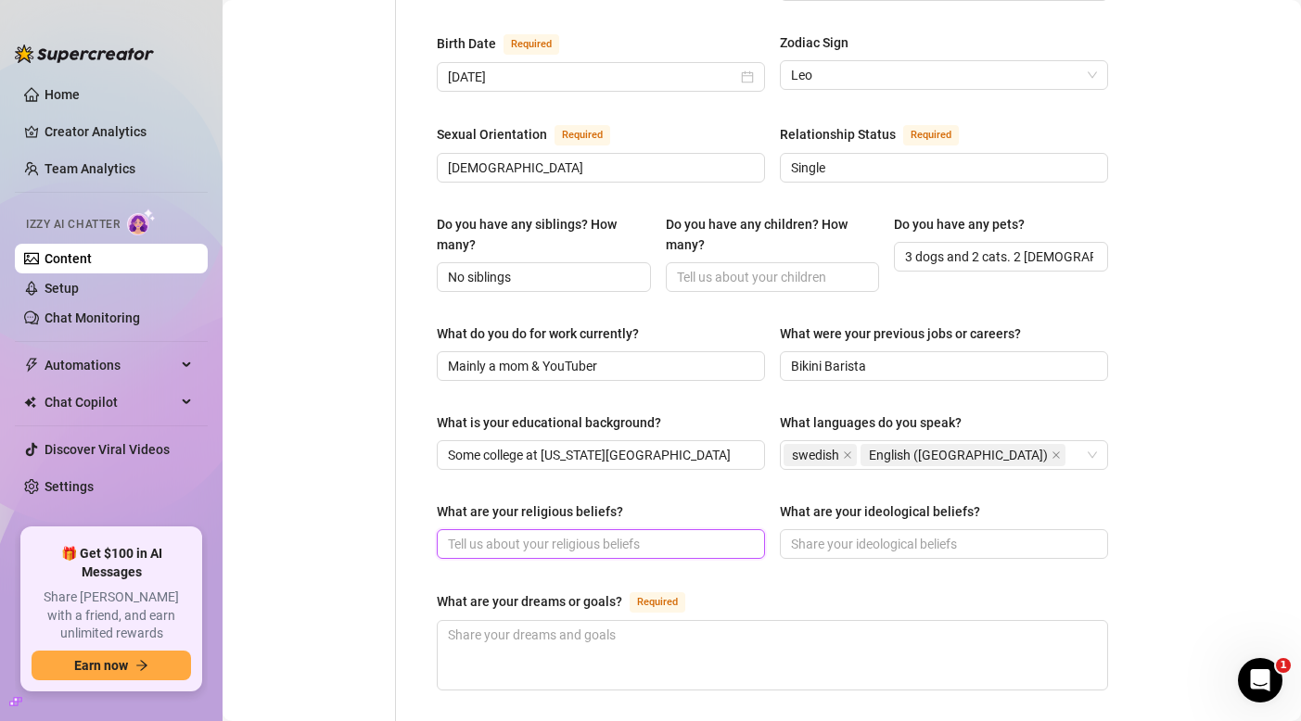
click at [701, 534] on input "What are your religious beliefs?" at bounding box center [599, 544] width 302 height 20
click at [591, 534] on input "spiritual and just love being positive, belive in [DEMOGRAPHIC_DATA] and manife…" at bounding box center [599, 544] width 302 height 20
type input "spiritual and just love being positive, believe in [DEMOGRAPHIC_DATA] and manif…"
click at [839, 534] on input "What are your ideological beliefs?" at bounding box center [942, 544] width 302 height 20
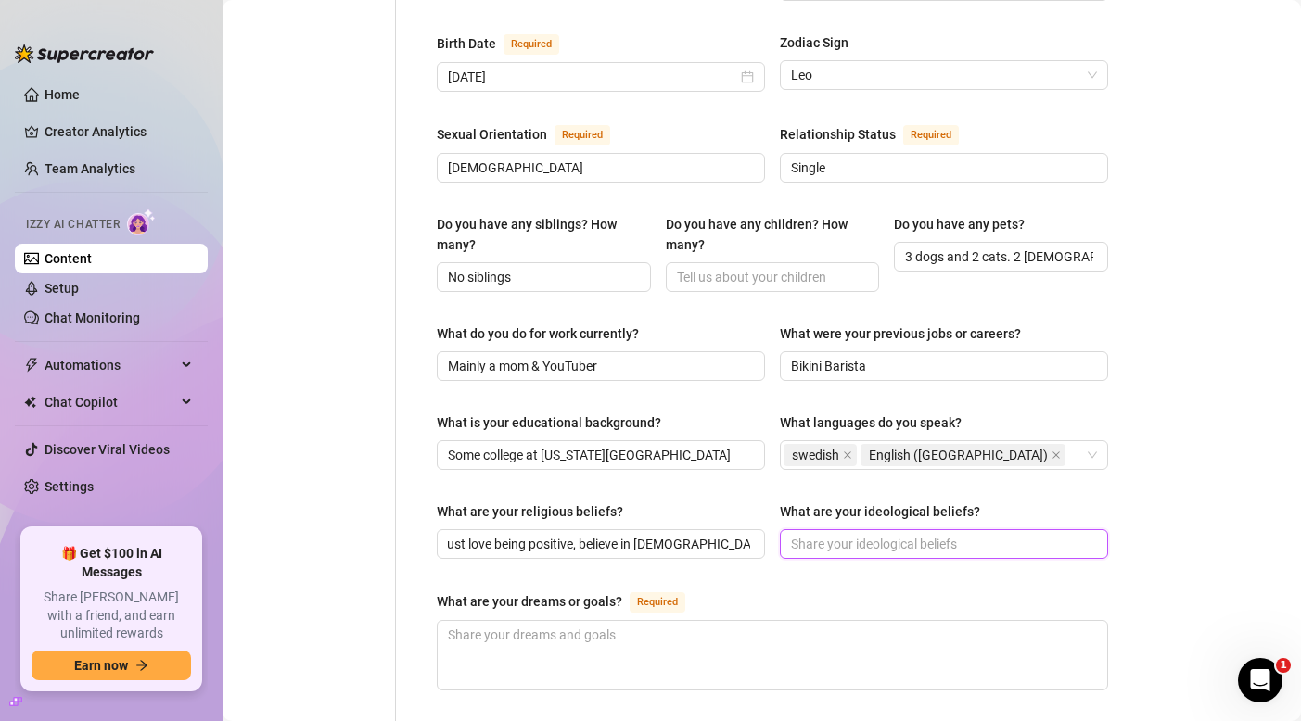
scroll to position [0, 0]
click at [858, 540] on div "Name Required [PERSON_NAME](s) [PERSON_NAME], fit [PERSON_NAME] Gender Required…" at bounding box center [772, 317] width 671 height 1557
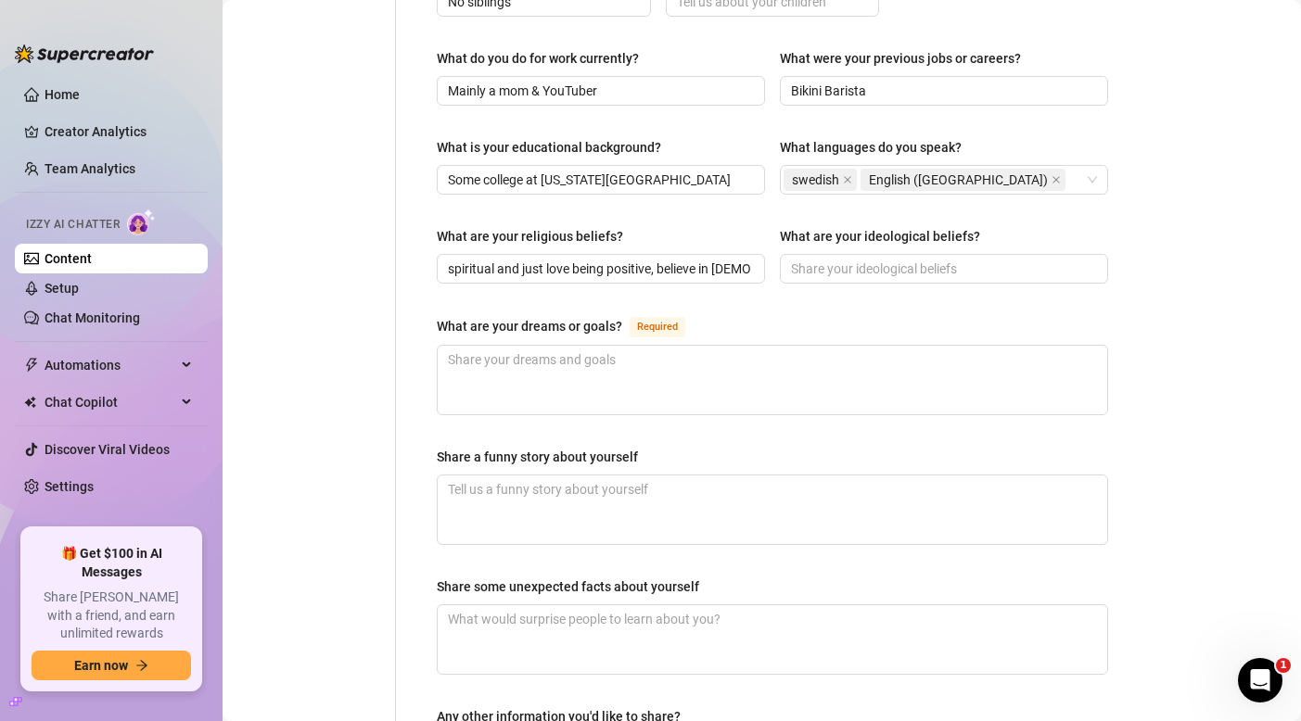
scroll to position [936, 0]
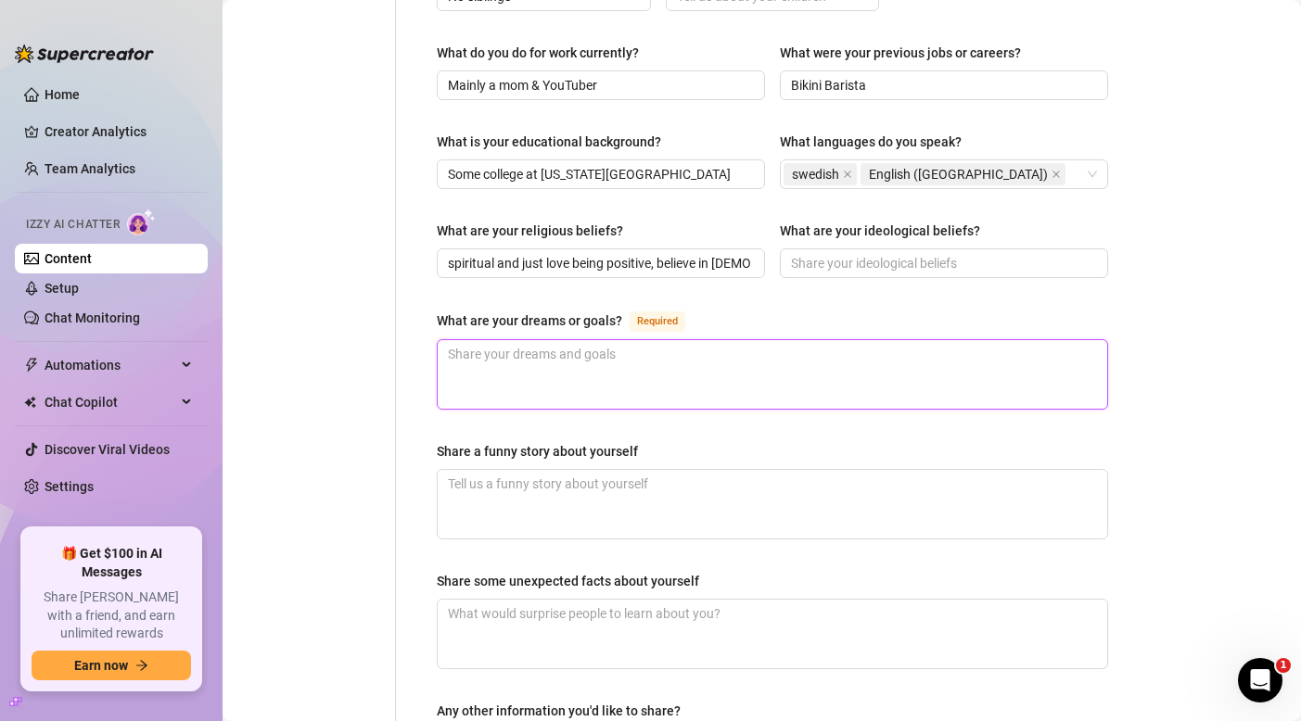
click at [769, 340] on textarea "What are your dreams or goals? Required" at bounding box center [772, 374] width 669 height 69
type textarea "M"
type textarea "My"
type textarea "My d"
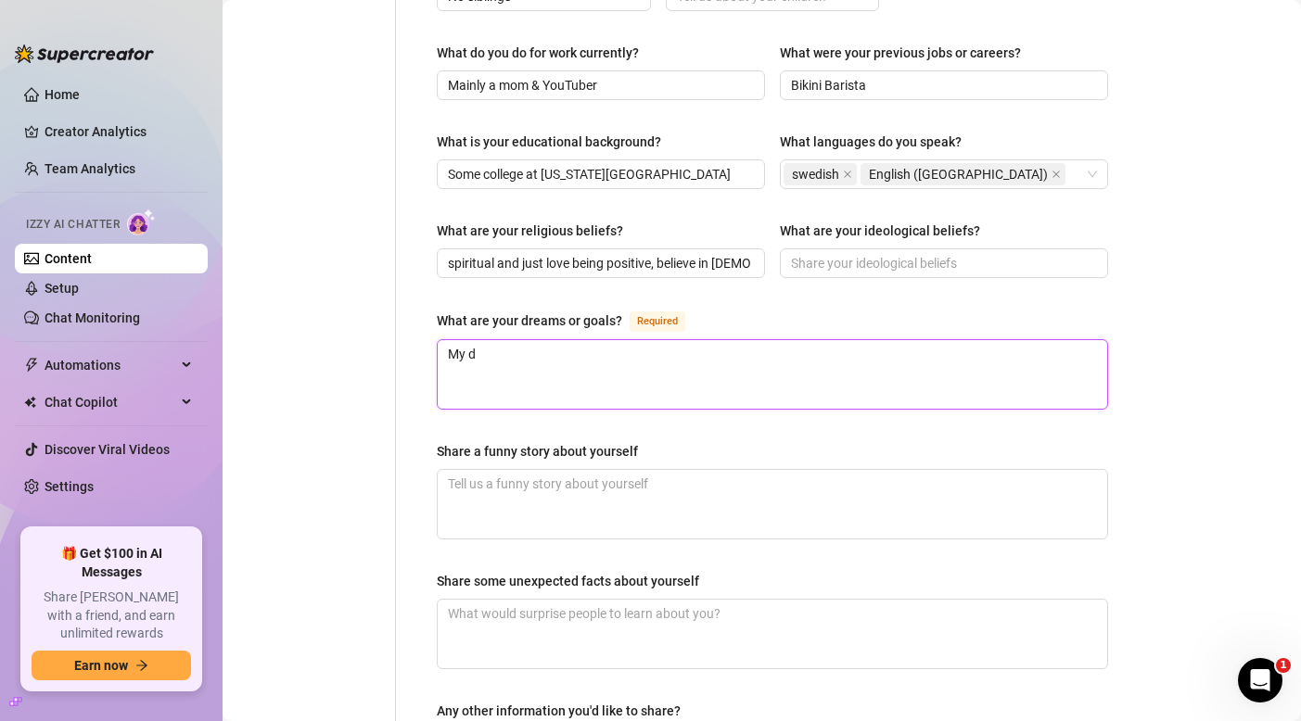
type textarea "My dr"
type textarea "My dre"
type textarea "My drea"
type textarea "My dream"
type textarea "My dreams"
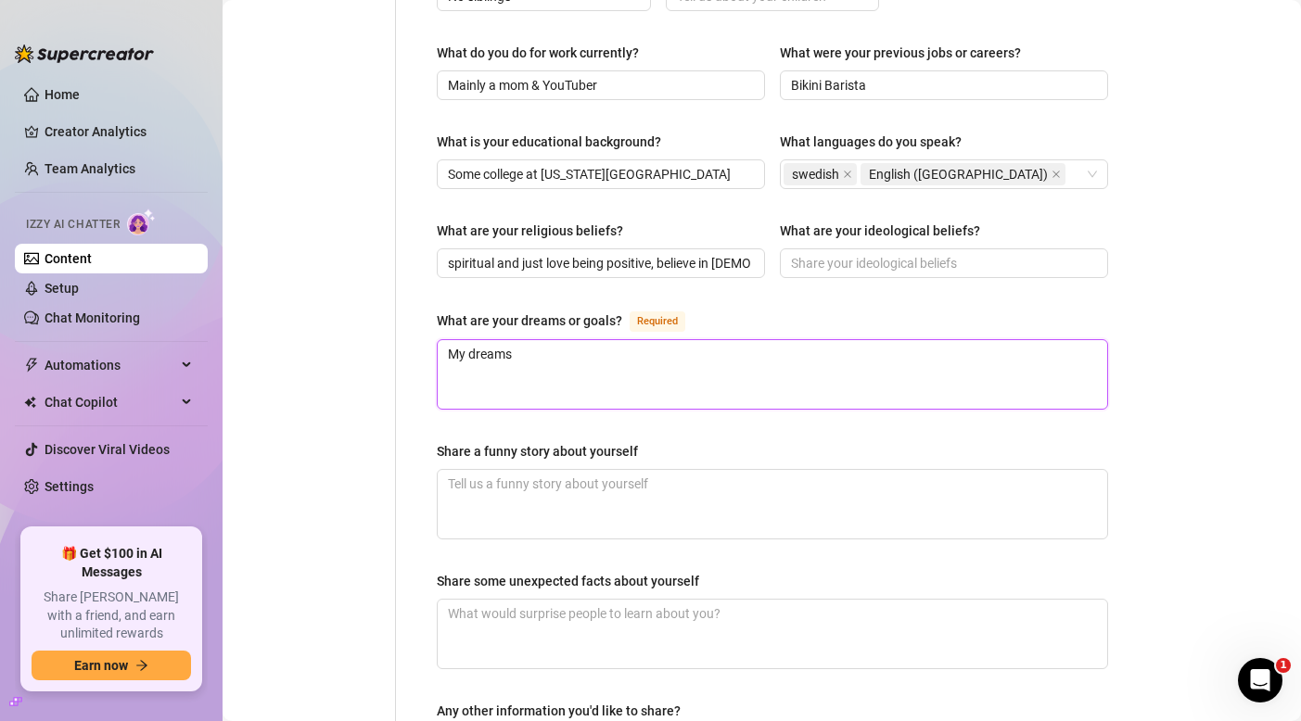
type textarea "My dreams"
type textarea "My dreams a"
type textarea "My dreams an"
type textarea "My dreams and"
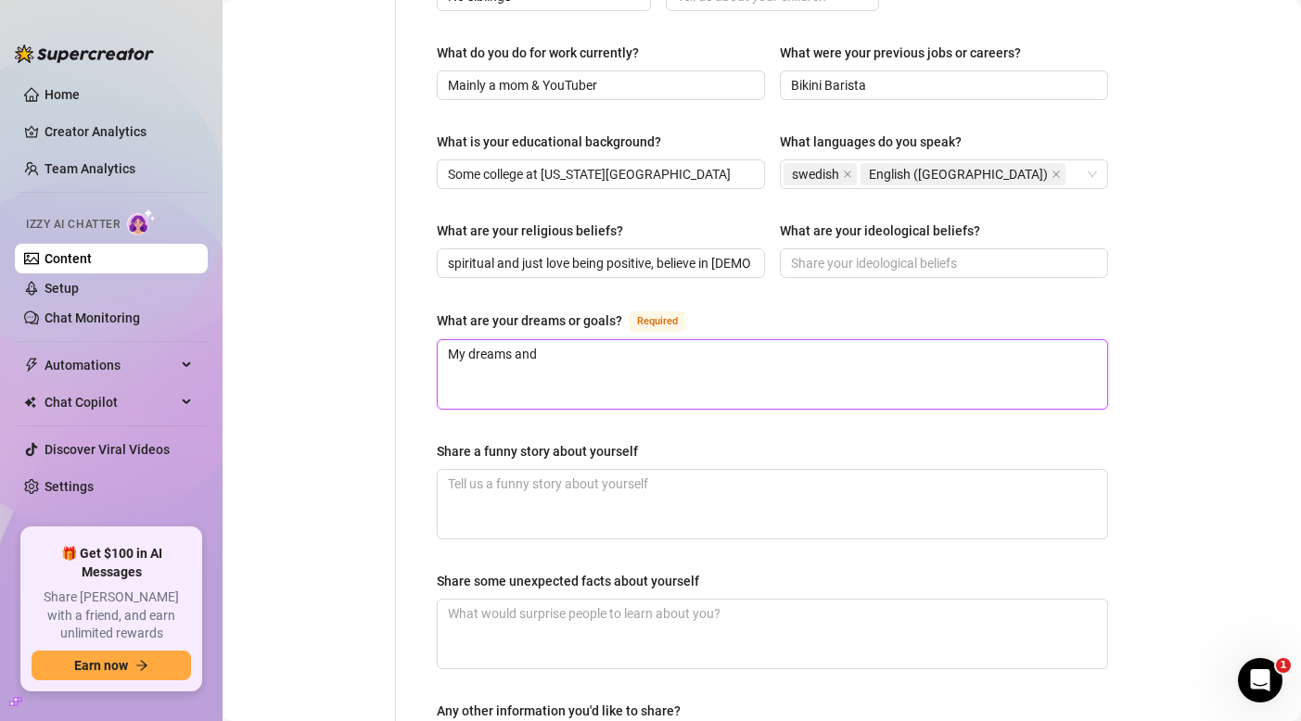
type textarea "My dreams and"
type textarea "My dreams an"
type textarea "My dreams a"
type textarea "My dreams ar"
type textarea "My dreams are"
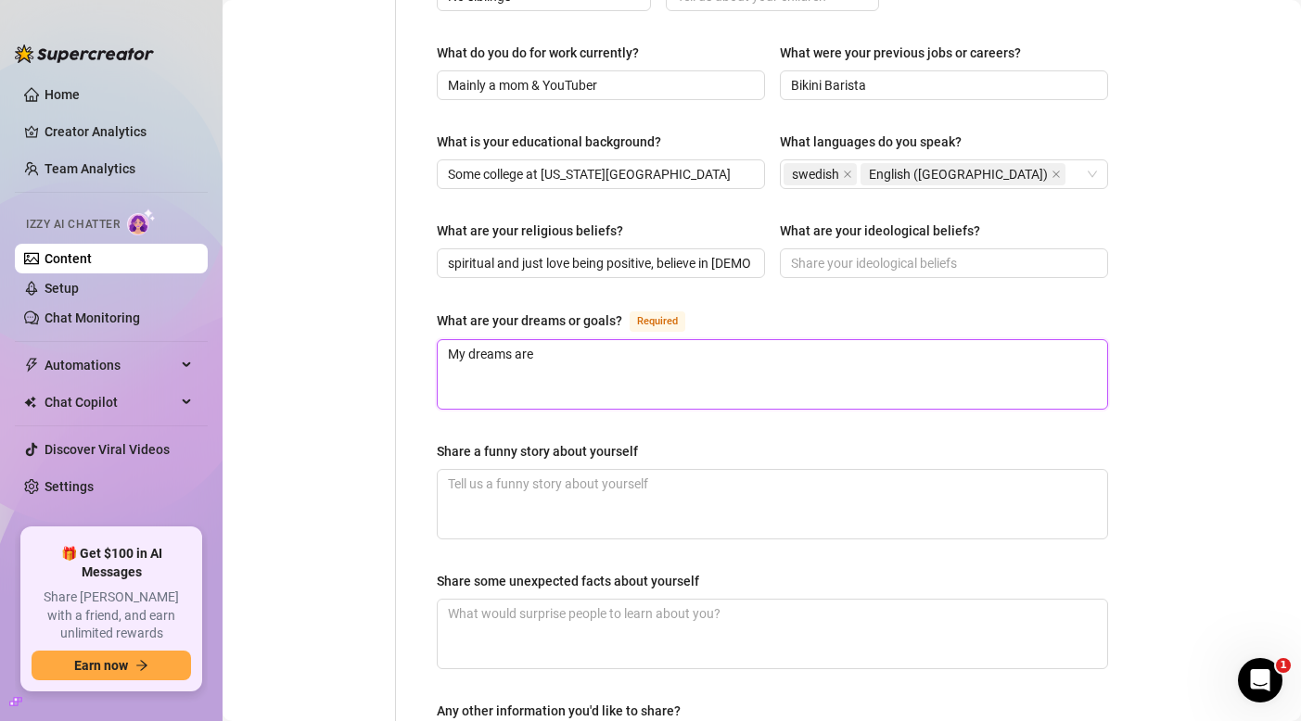
type textarea "My dreams are"
type textarea "My dreams are t"
type textarea "My dreams are to"
type textarea "My dreams are to b"
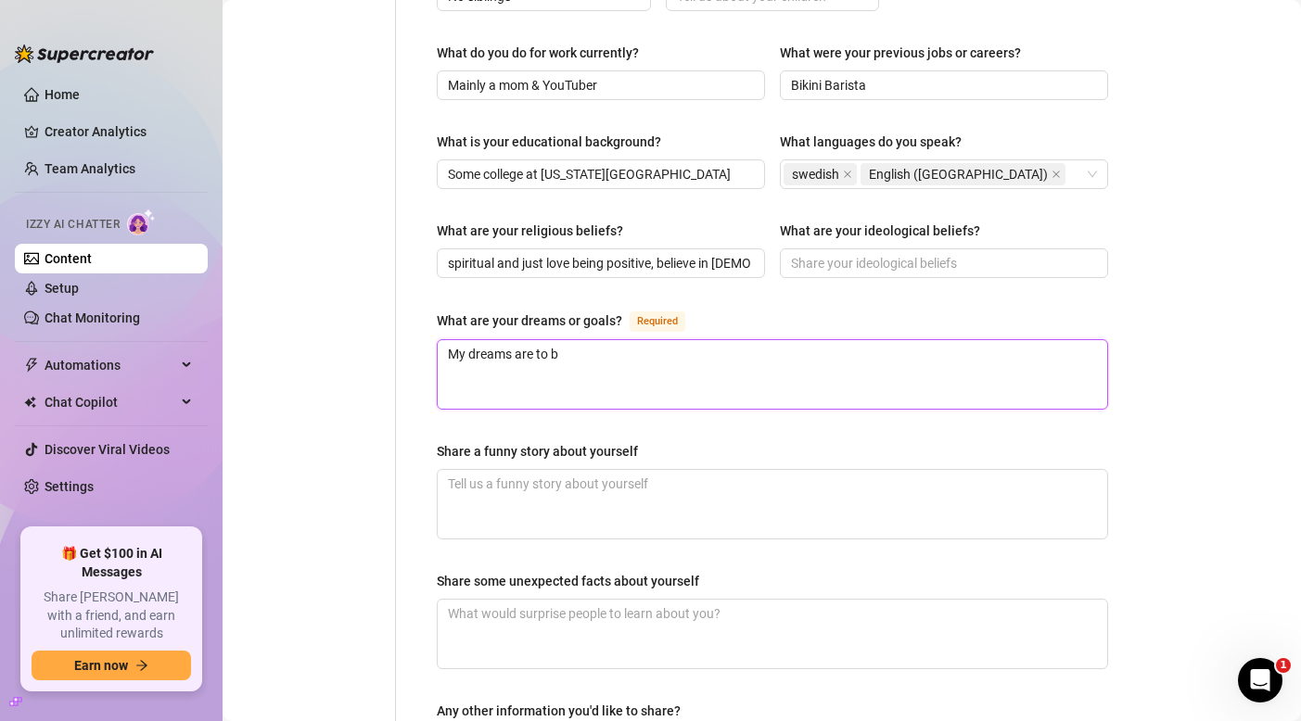
type textarea "My dreams are to be"
type textarea "My dreams are to be a"
type textarea "My dreams are to be ab"
type textarea "My dreams are to be abl"
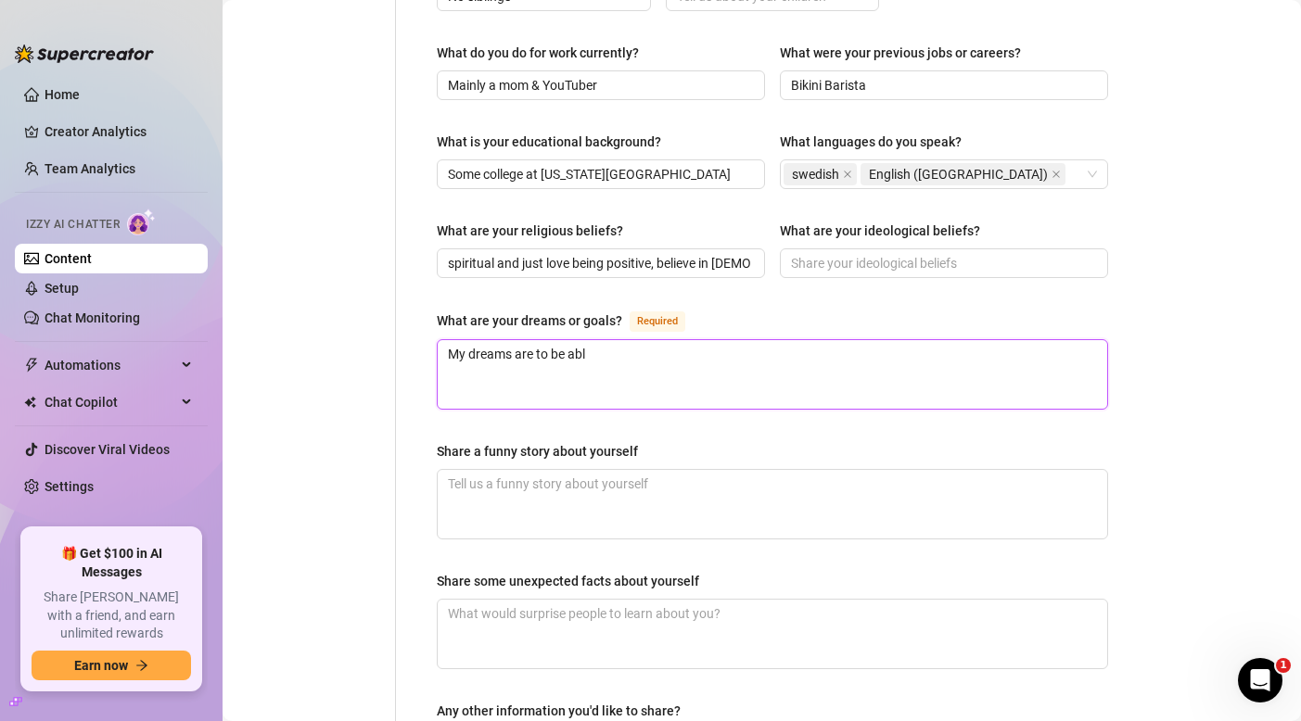
type textarea "My dreams are to be able"
type textarea "My dreams are to be able t"
type textarea "My dreams are to be able to"
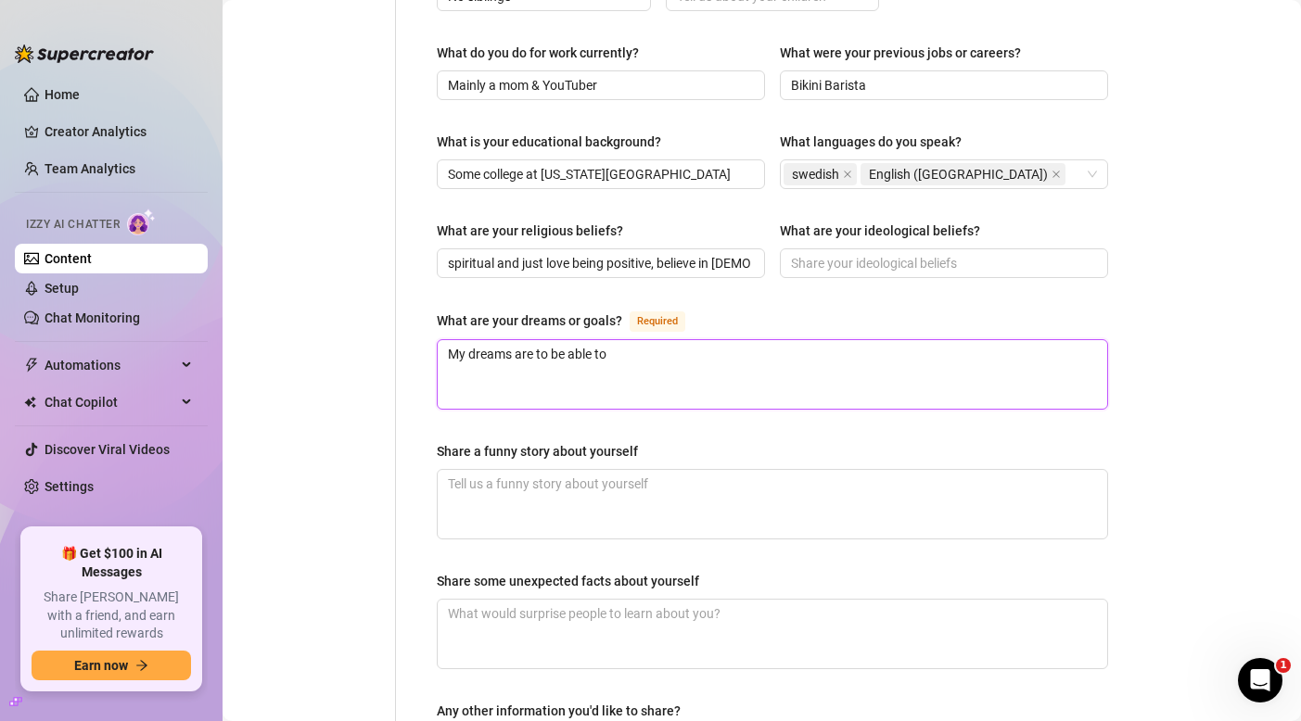
type textarea "My dreams are to be able to f"
type textarea "My dreams are to be able to fi"
type textarea "My dreams are to be able to fin"
type textarea "My dreams are to be able to fini"
type textarea "My dreams are to be able to finis"
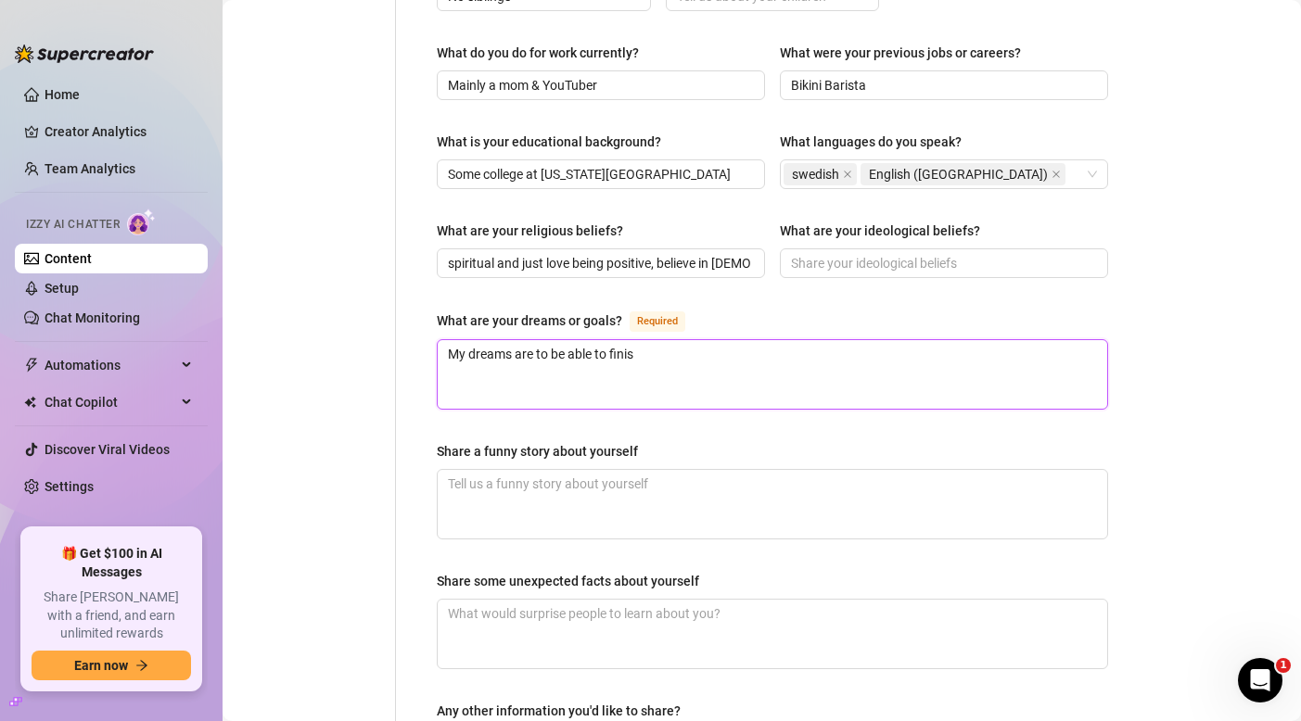
type textarea "My dreams are to be able to finish"
type textarea "My dreams are to be able to finish m"
type textarea "My dreams are to be able to finish my"
type textarea "My dreams are to be able to finish my m"
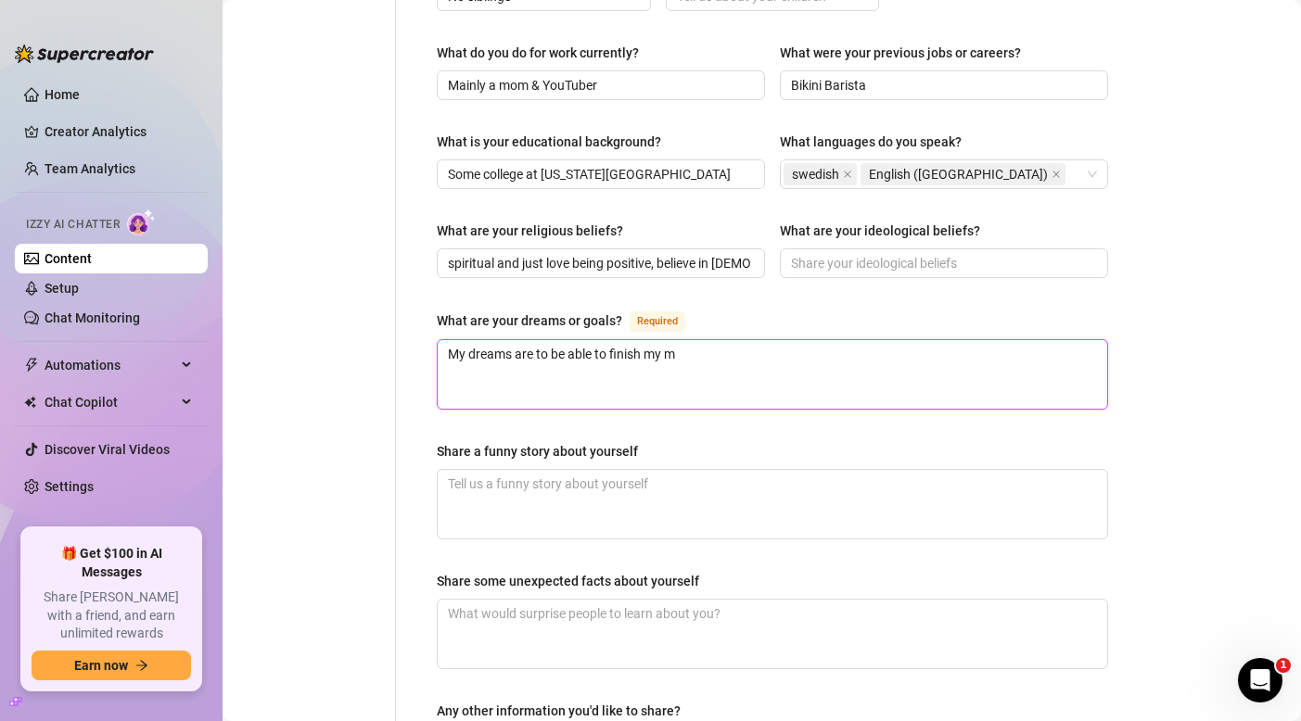
type textarea "My dreams are to be able to finish my ma"
type textarea "My dreams are to be able to finish my mas"
type textarea "My dreams are to be able to finish my mast"
type textarea "My dreams are to be able to finish my ma"
type textarea "My dreams are to be able to finish my m"
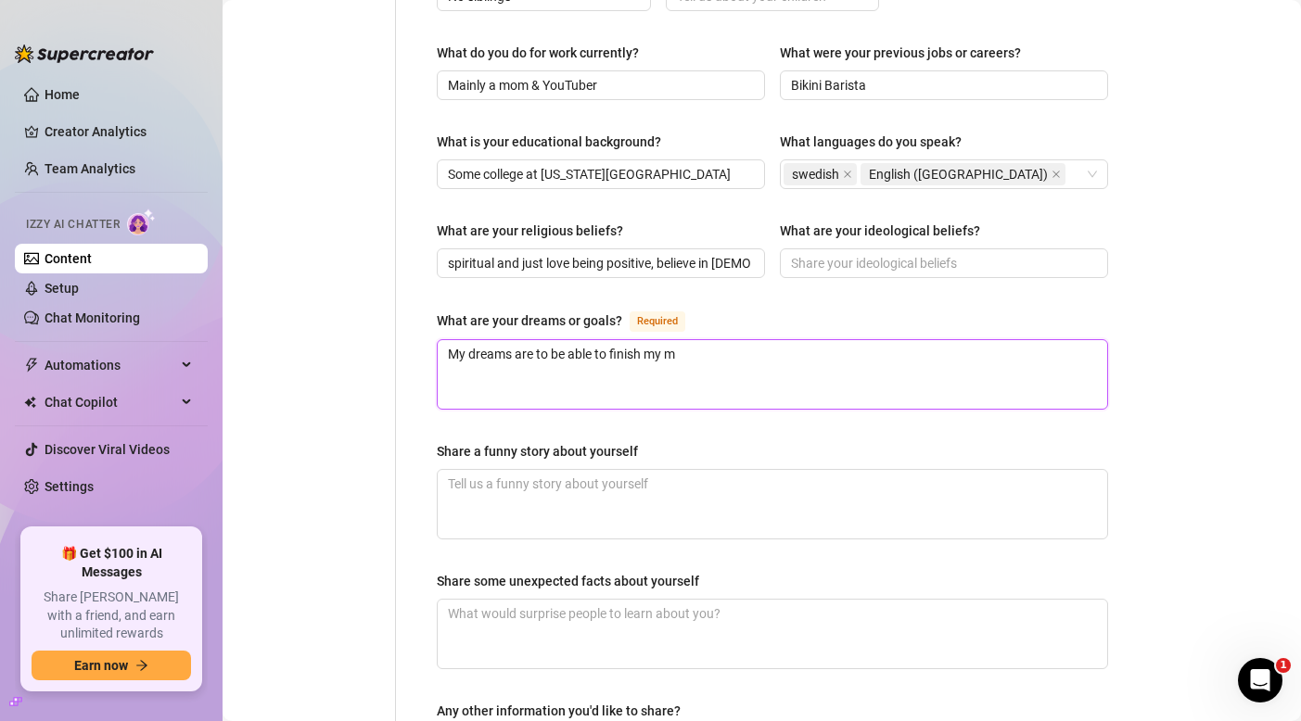
type textarea "My dreams are to be able to finish my"
type textarea "My dreams are to be able to finish m"
type textarea "My dreams are to be able to finish"
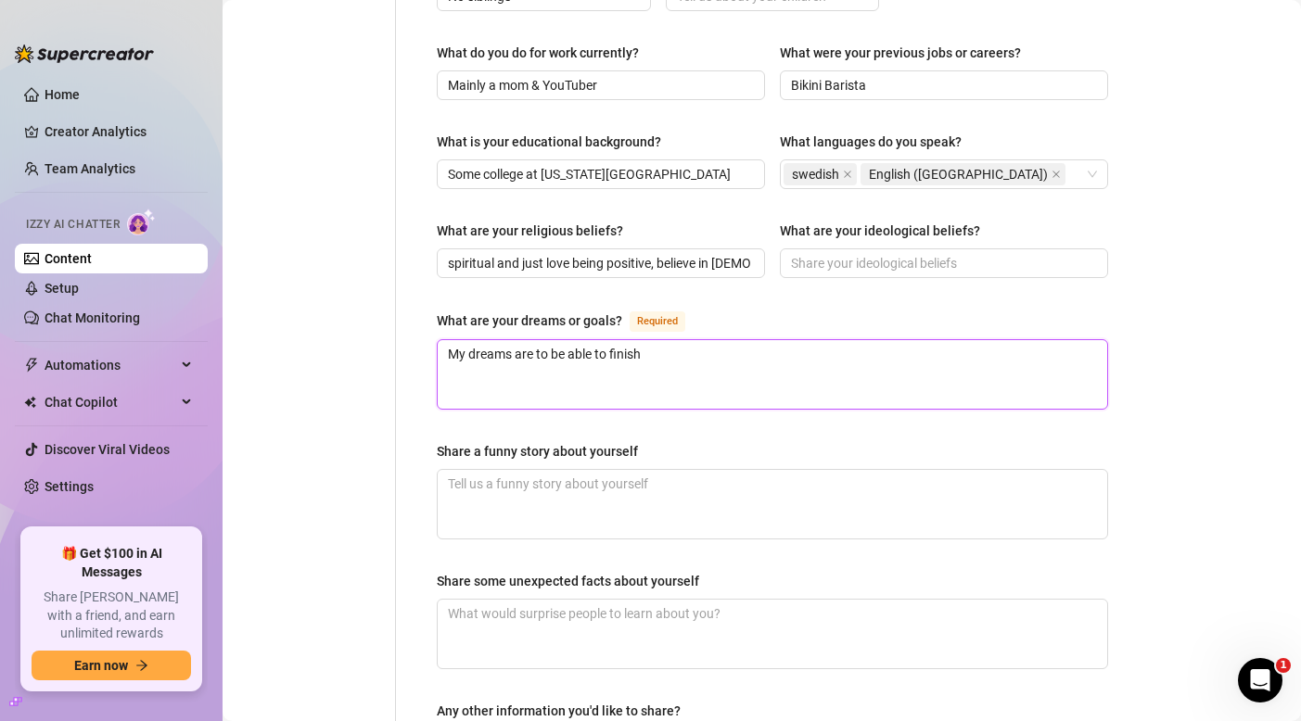
type textarea "My dreams are to be able to finis"
type textarea "My dreams are to be able to finish"
type textarea "My dreams are to be able to finish m"
type textarea "My dreams are to be able to finish my"
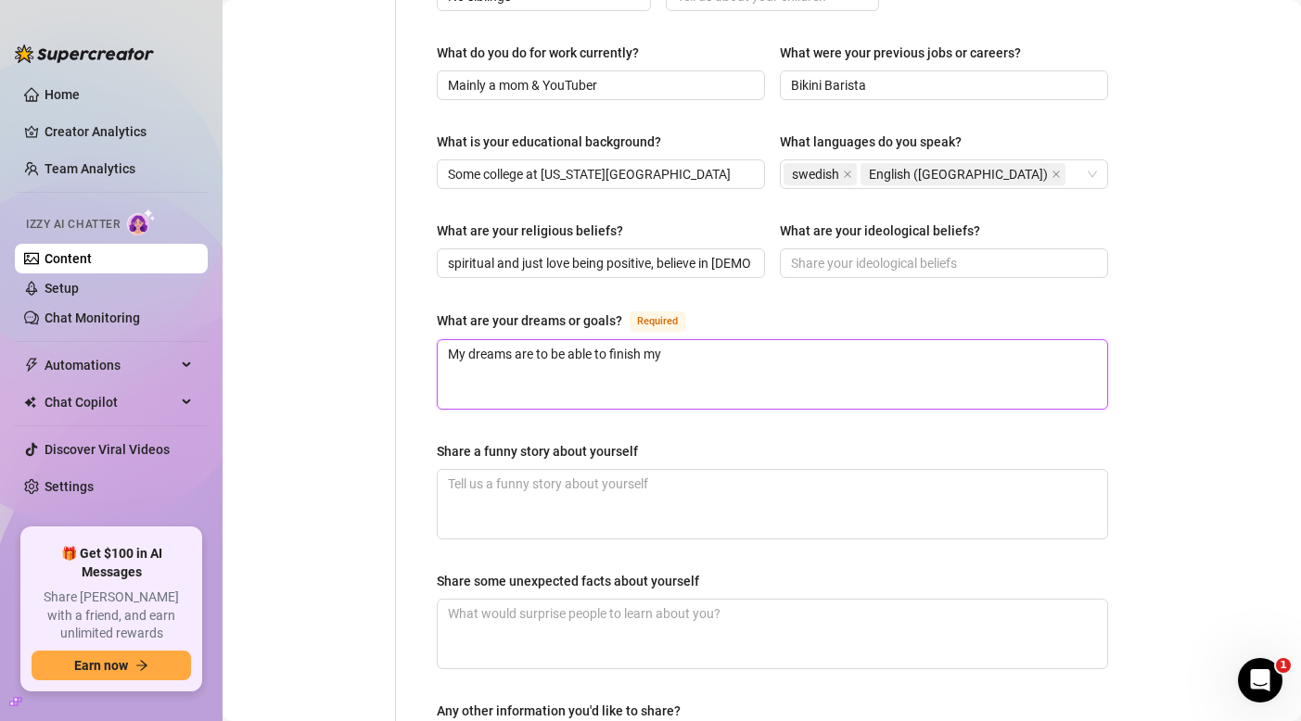
type textarea "My dreams are to be able to finish my"
type textarea "My dreams are to be able to finish my k"
type textarea "My dreams are to be able to finish my ki"
type textarea "My dreams are to be able to finish my kin"
type textarea "My dreams are to be able to finish my kine"
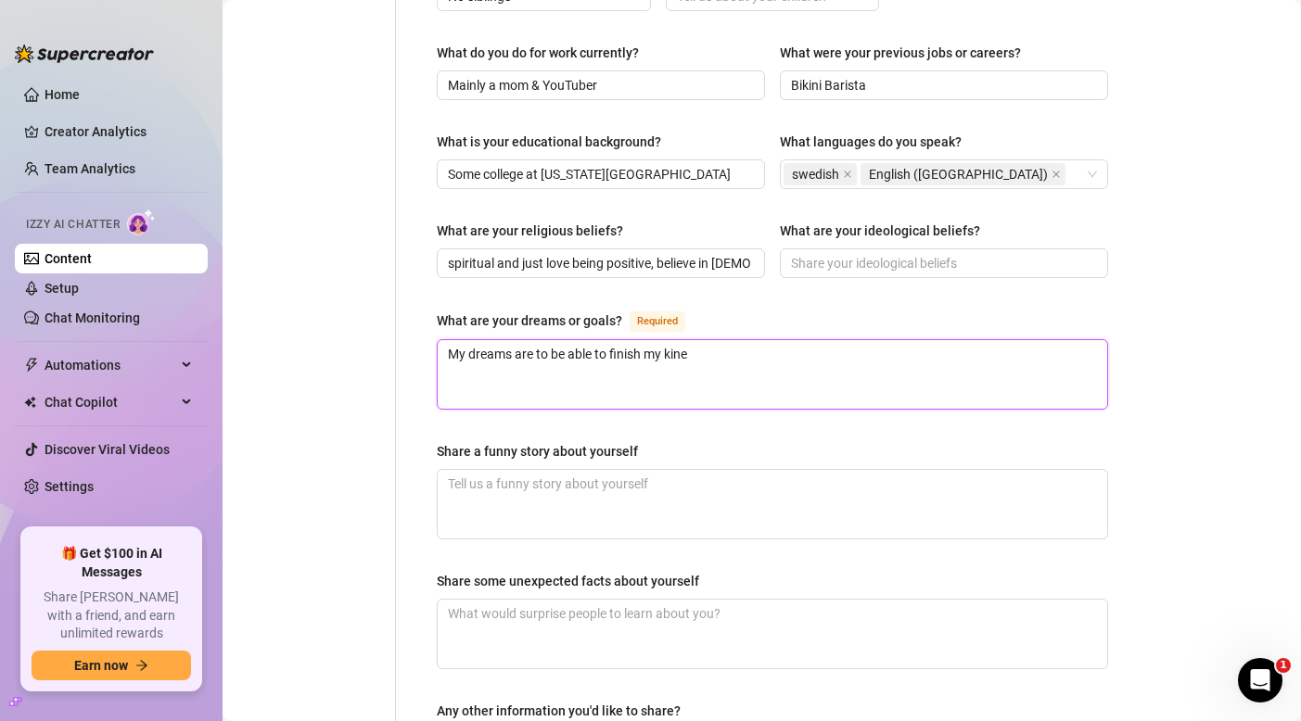
type textarea "My dreams are to be able to finish my [PERSON_NAME]"
type textarea "My dreams are to be able to finish my kineso"
type textarea "My dreams are to be able to finish my kinesol"
type textarea "My dreams are to be able to finish my kinesolo"
type textarea "My dreams are to be able to finish my kinesolog"
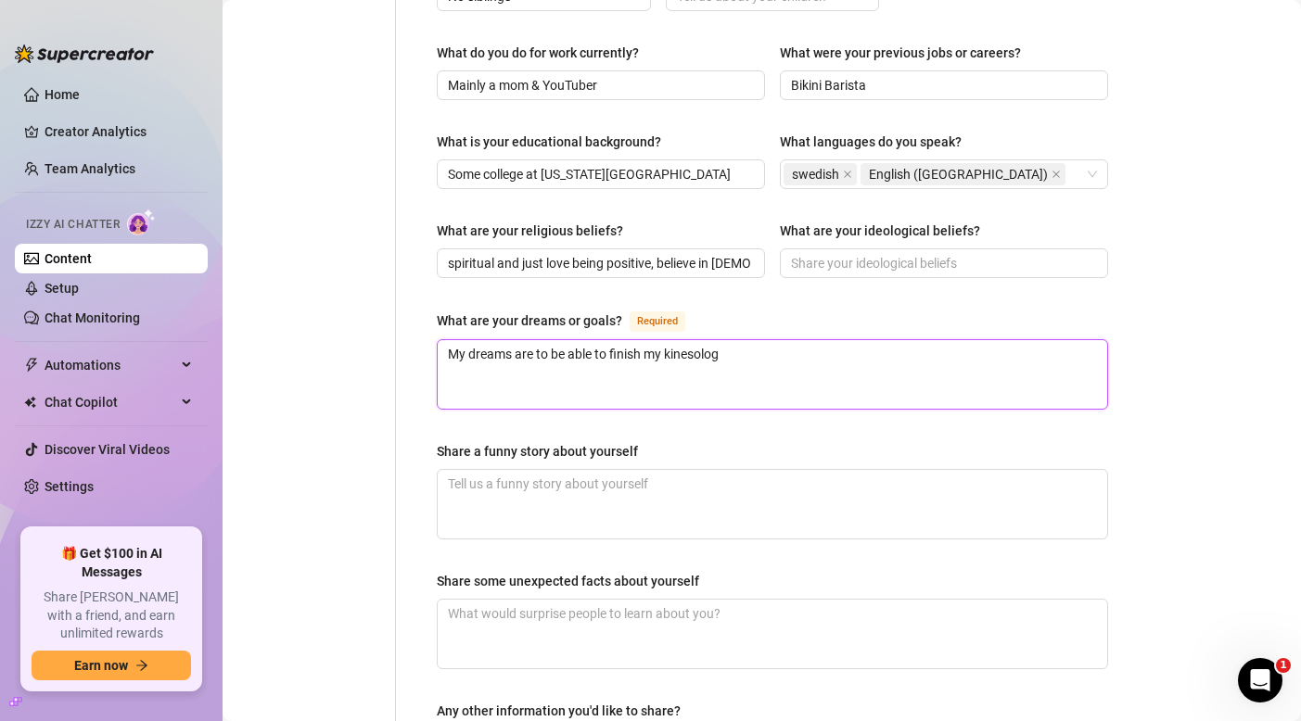
type textarea "My dreams are to be able to finish my kinesology"
type textarea "My dreams are to be able to finish my kinesology d"
type textarea "My dreams are to be able to finish my kinesology de"
type textarea "My dreams are to be able to finish my kinesology deg"
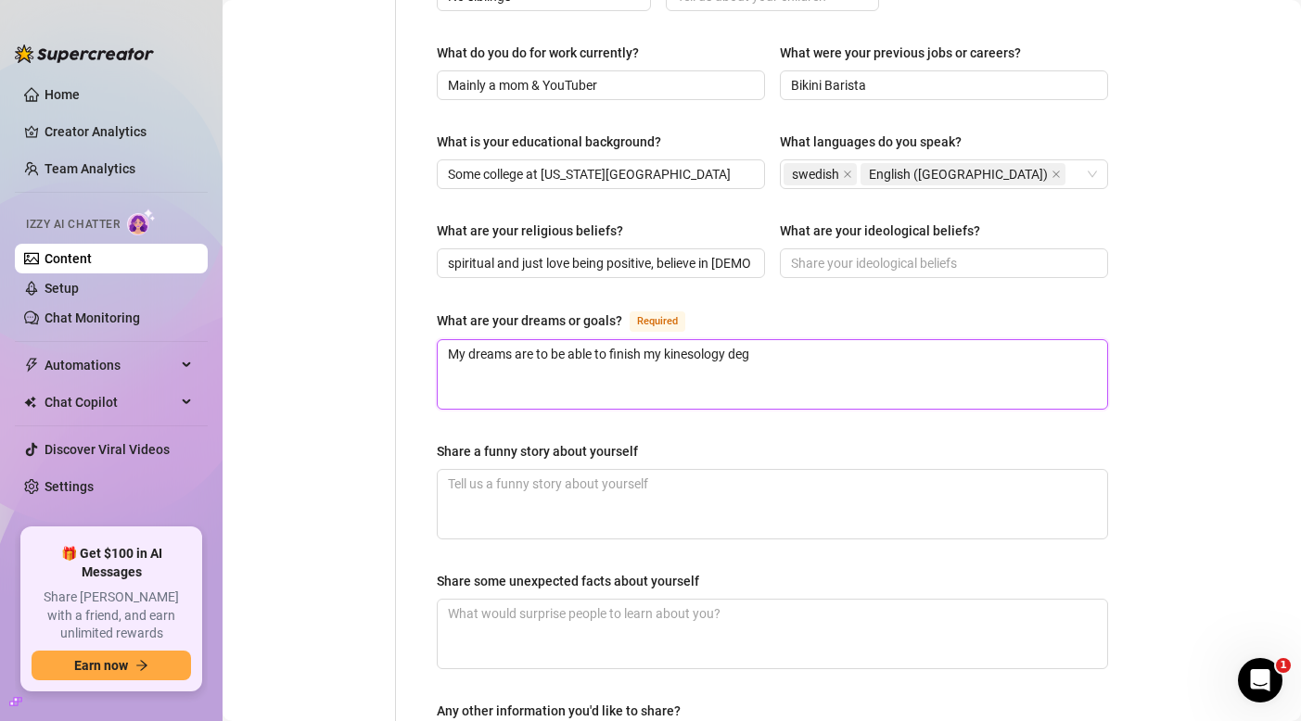
type textarea "My dreams are to be able to finish my kinesology degr"
type textarea "My dreams are to be able to finish my kinesology degre"
type textarea "My dreams are to be able to finish my kinesology degree"
type textarea "My dreams are to be able to finish my kinesology degree."
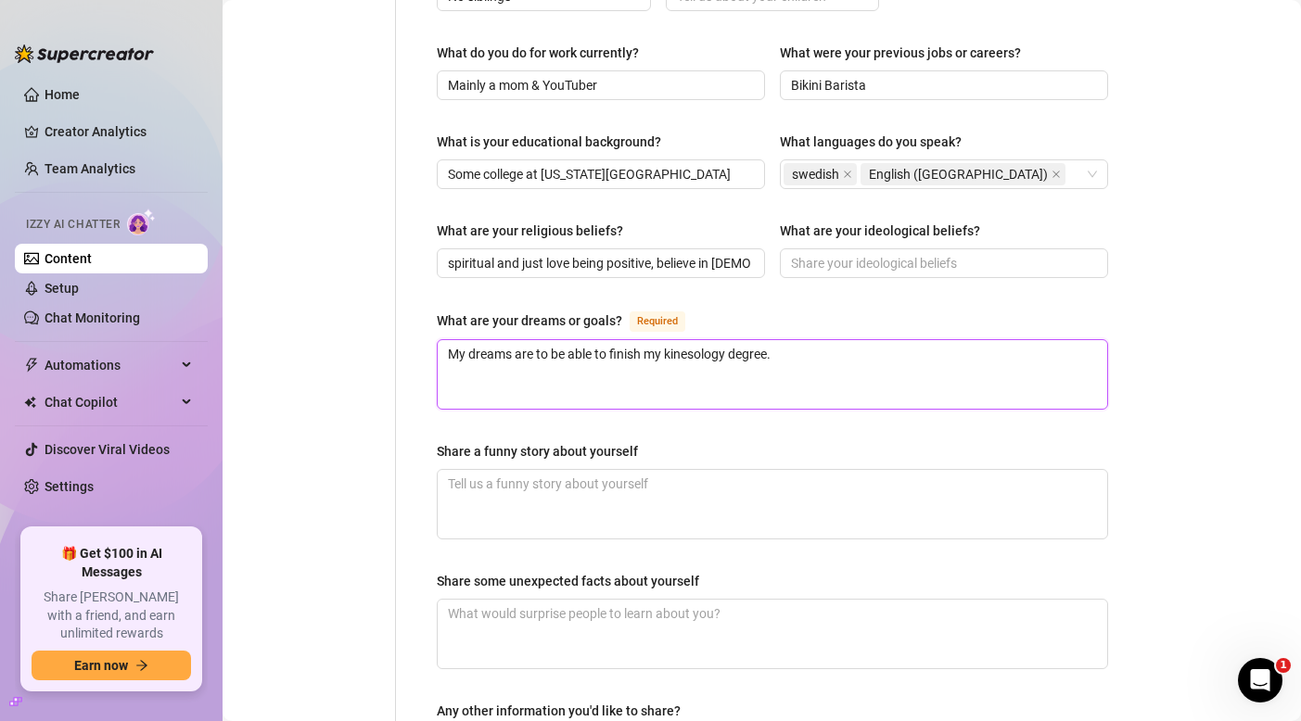
type textarea "My dreams are to be able to finish my kinesology degree."
type textarea "My dreams are to be able to finish my kinesology degree"
type textarea "My dreams are to be able to finish my kinesology degree a"
type textarea "My dreams are to be able to finish my kinesology degree at"
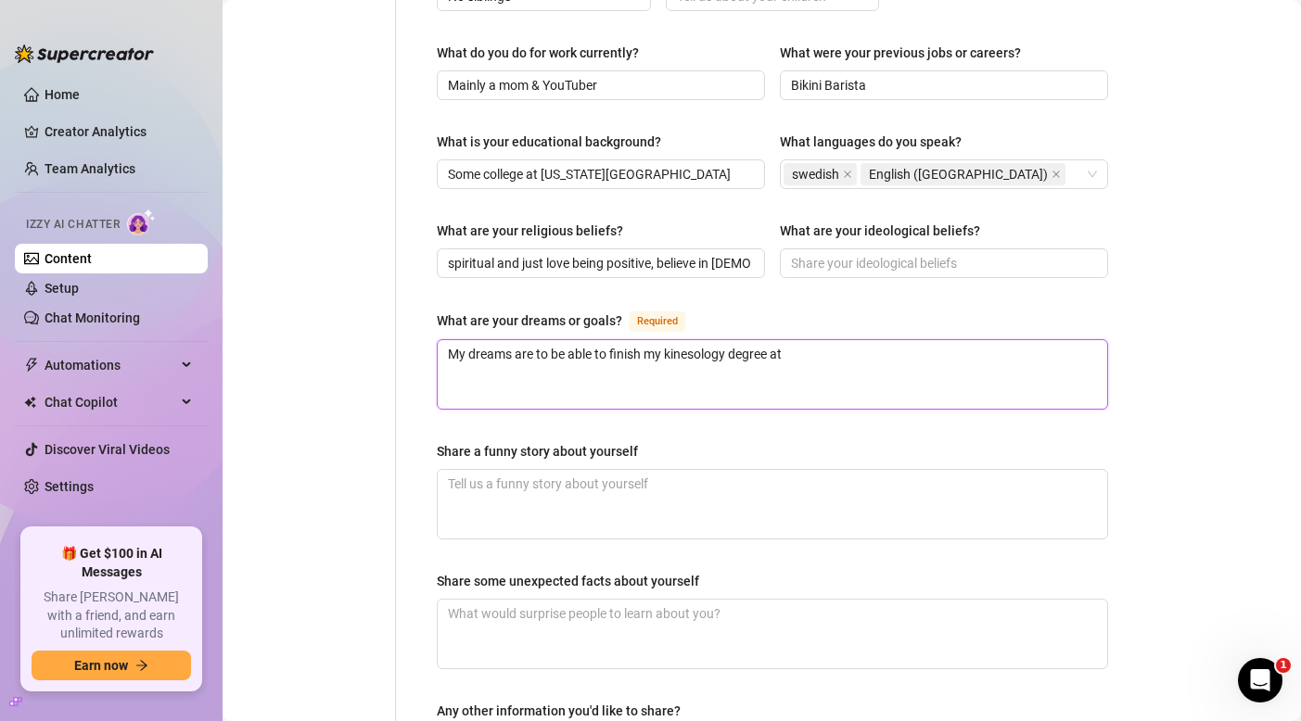
type textarea "My dreams are to be able to finish my kinesology degree at"
type textarea "My dreams are to be able to finish my kinesology degree at A"
type textarea "My dreams are to be able to finish my kinesology degree at [GEOGRAPHIC_DATA]"
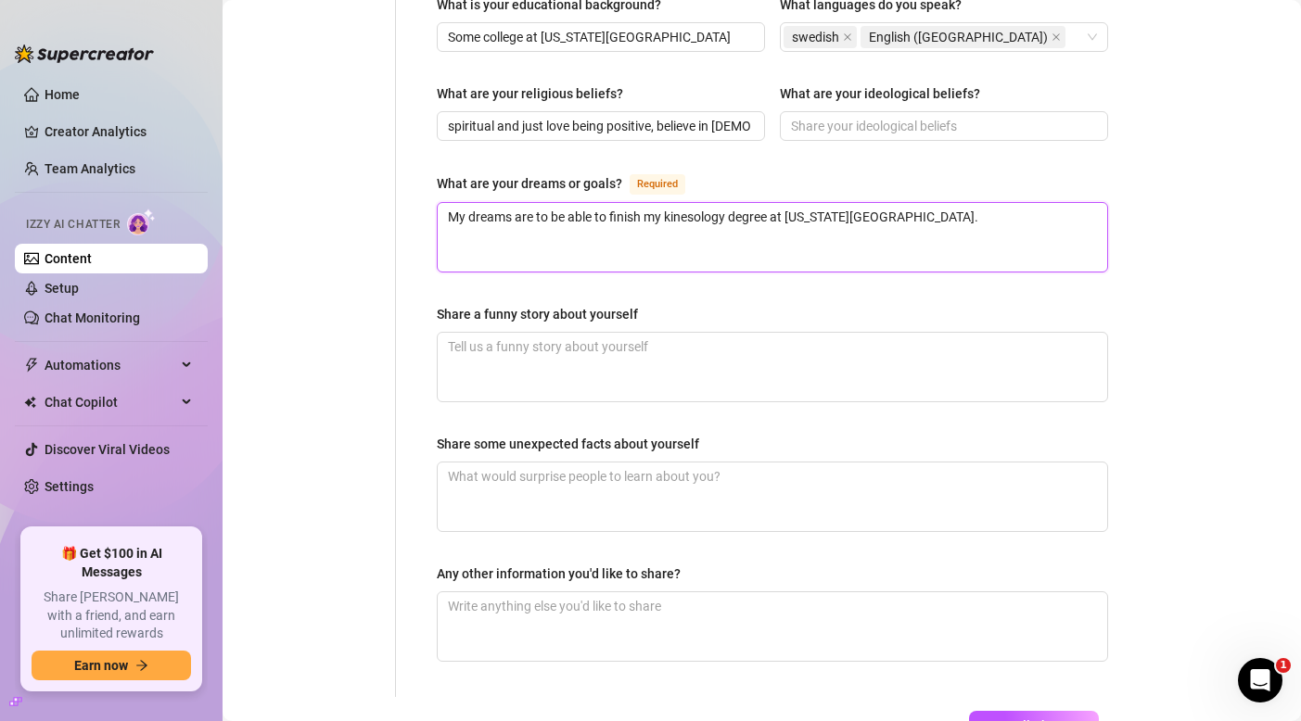
scroll to position [1059, 0]
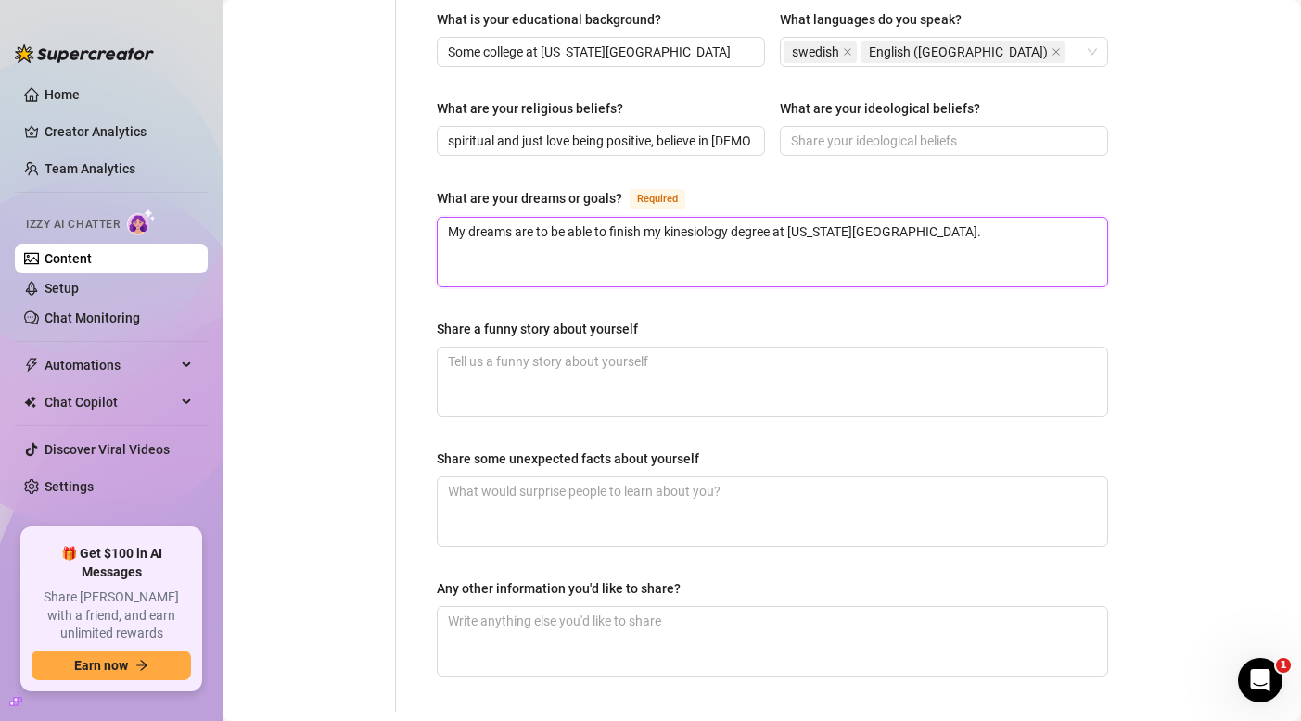
click at [951, 218] on textarea "My dreams are to be able to finish my kinesiology degree at [US_STATE][GEOGRAPH…" at bounding box center [772, 252] width 669 height 69
click at [1088, 218] on textarea "My dreams are to be able to finish my kinesiology degree at [US_STATE][GEOGRAPH…" at bounding box center [772, 252] width 669 height 69
click at [878, 218] on textarea "My dreams are to be able to finish my kinesiology degree at [US_STATE][GEOGRAPH…" at bounding box center [772, 252] width 669 height 69
click at [836, 218] on textarea "My dreams are to be able to finish my kinesiology degree at [US_STATE][GEOGRAPH…" at bounding box center [772, 252] width 669 height 69
paste textarea "[GEOGRAPHIC_DATA]"
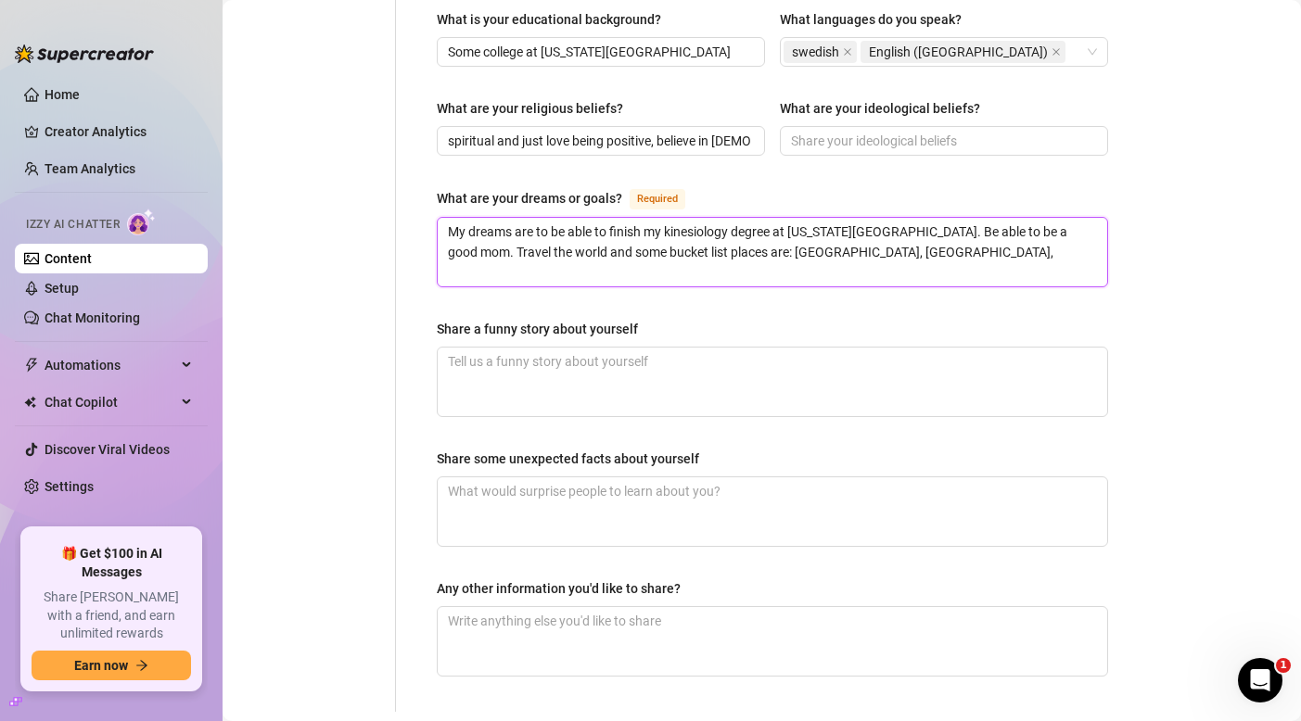
click at [1101, 218] on textarea "My dreams are to be able to finish my kinesiology degree at [US_STATE][GEOGRAPH…" at bounding box center [772, 252] width 669 height 69
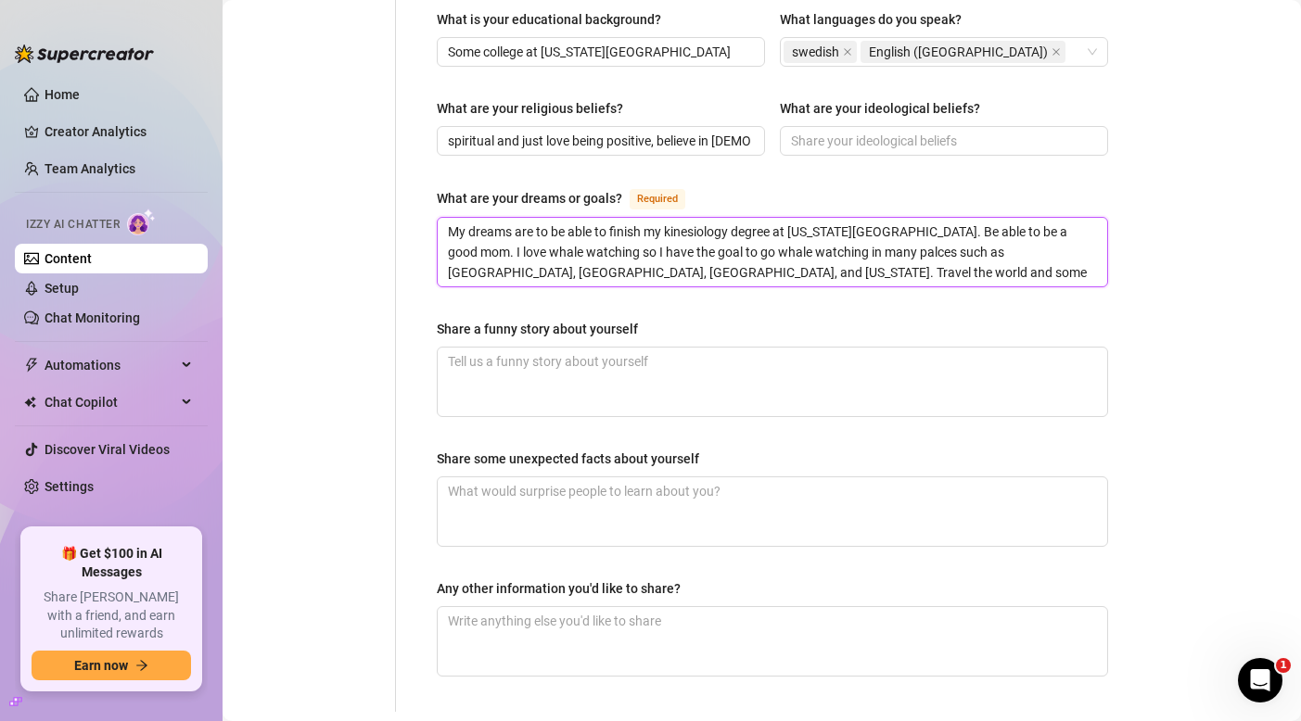
click at [1099, 237] on textarea "My dreams are to be able to finish my kinesiology degree at [US_STATE][GEOGRAPH…" at bounding box center [772, 252] width 669 height 69
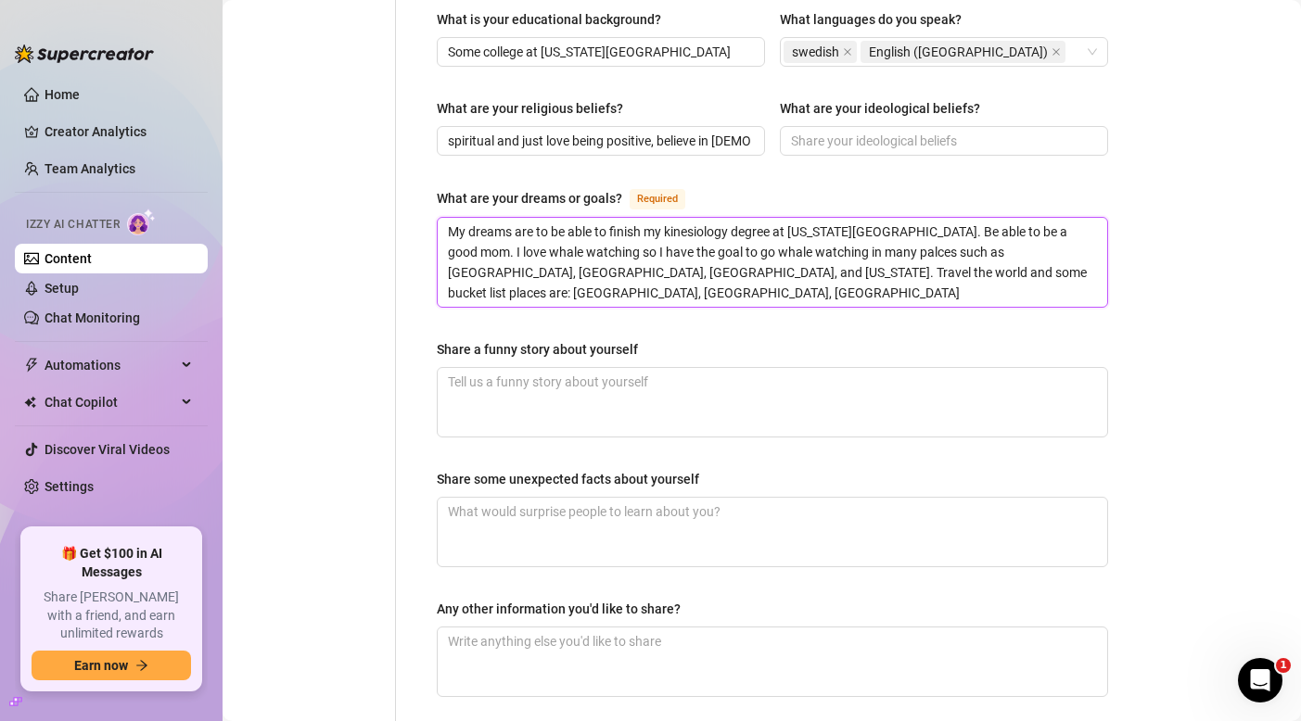
scroll to position [0, 0]
click at [579, 368] on textarea "Share a funny story about yourself" at bounding box center [772, 402] width 669 height 69
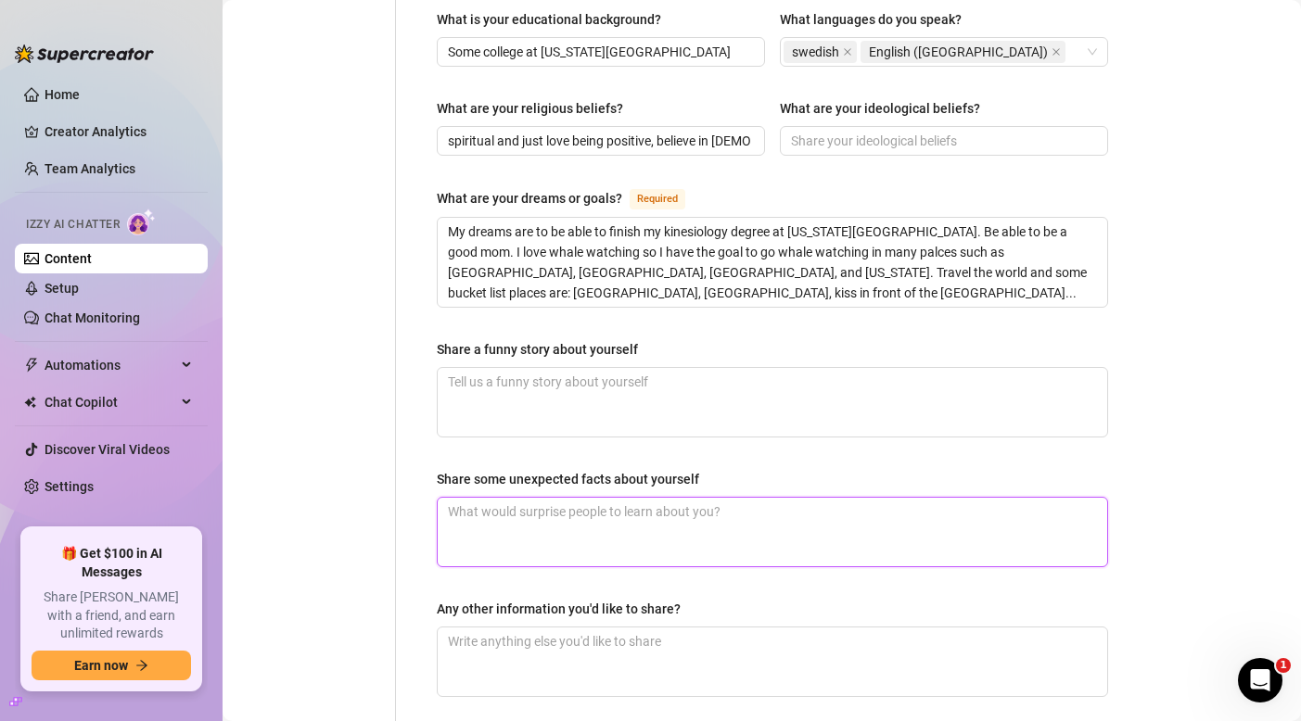
click at [574, 498] on textarea "Share some unexpected facts about yourself" at bounding box center [772, 532] width 669 height 69
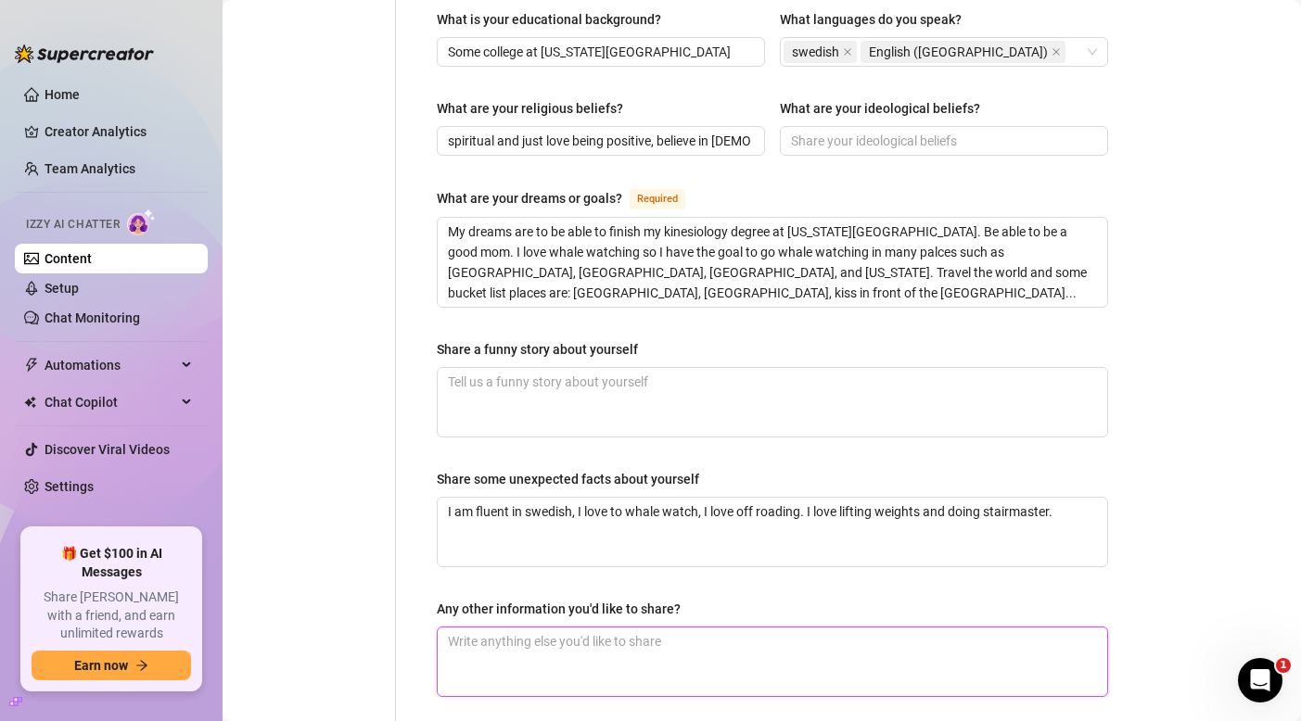
click at [485, 628] on textarea "Any other information you'd like to share?" at bounding box center [772, 662] width 669 height 69
click at [616, 628] on textarea "My brand" at bounding box center [772, 662] width 669 height 69
paste textarea "Fit Sid Brand Overview Brand Identity Core Persona: Thick, confident, curvy mom…"
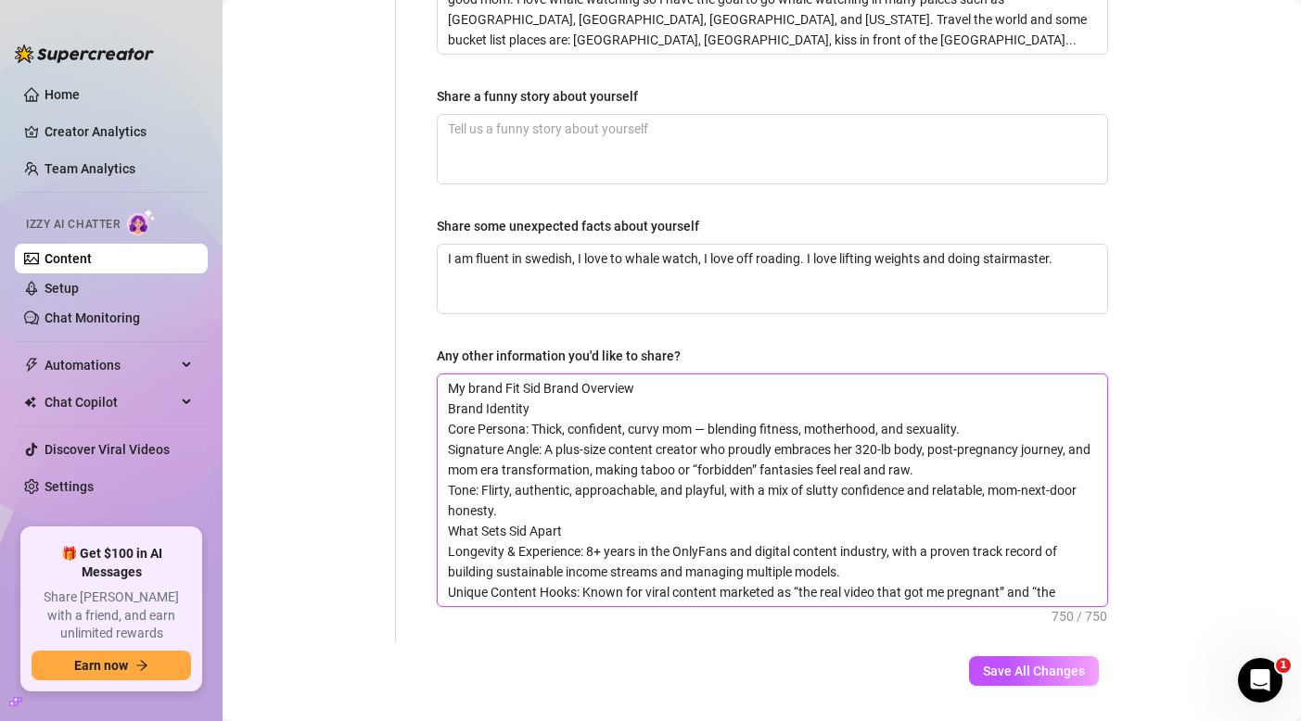
scroll to position [1320, 0]
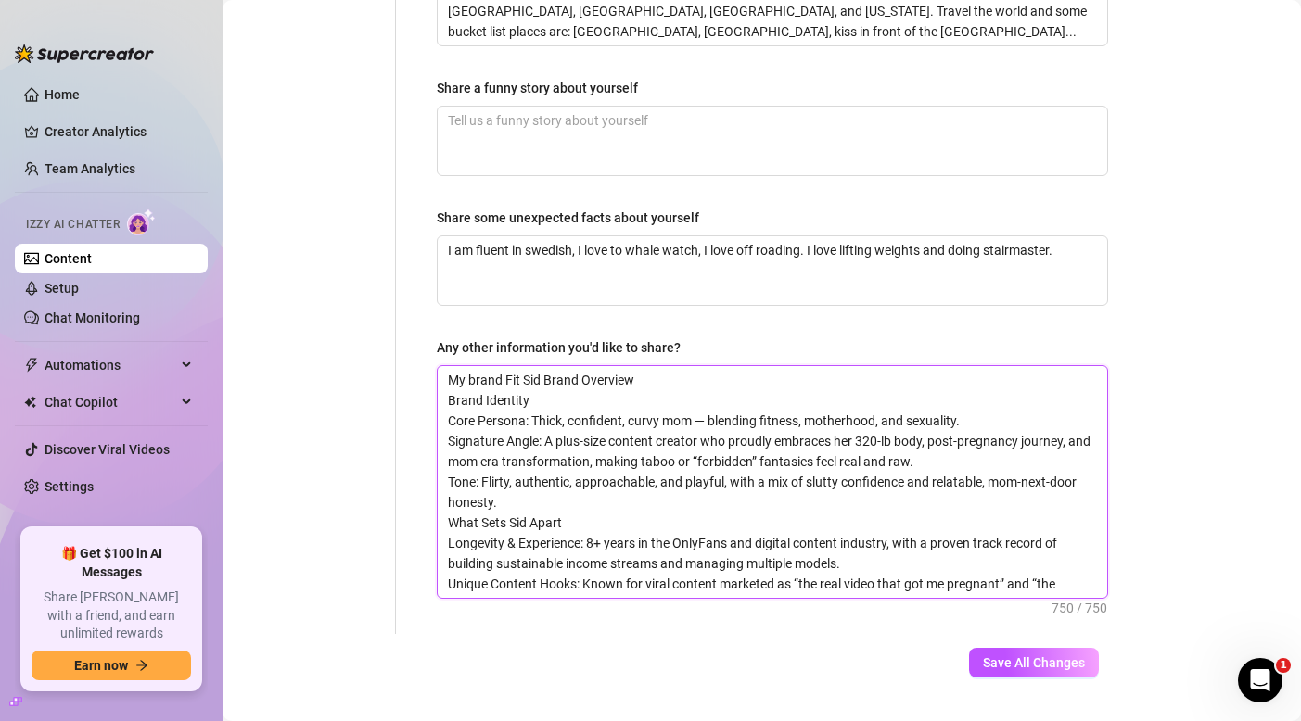
click at [549, 366] on textarea "My brand Fit Sid Brand Overview Brand Identity Core Persona: Thick, confident, …" at bounding box center [772, 482] width 669 height 232
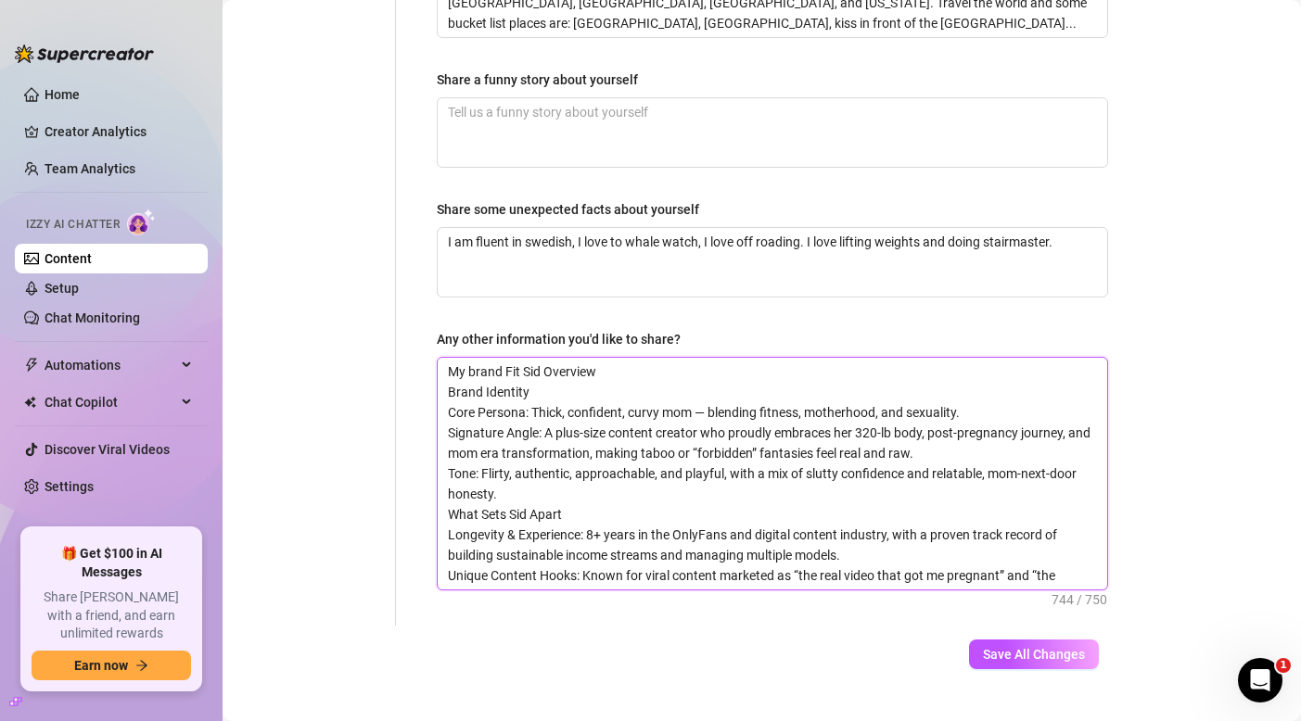
click at [528, 427] on textarea "My brand Fit Sid Overview Brand Identity Core Persona: Thick, confident, curvy …" at bounding box center [772, 474] width 669 height 232
drag, startPoint x: 859, startPoint y: 515, endPoint x: 428, endPoint y: 501, distance: 431.3
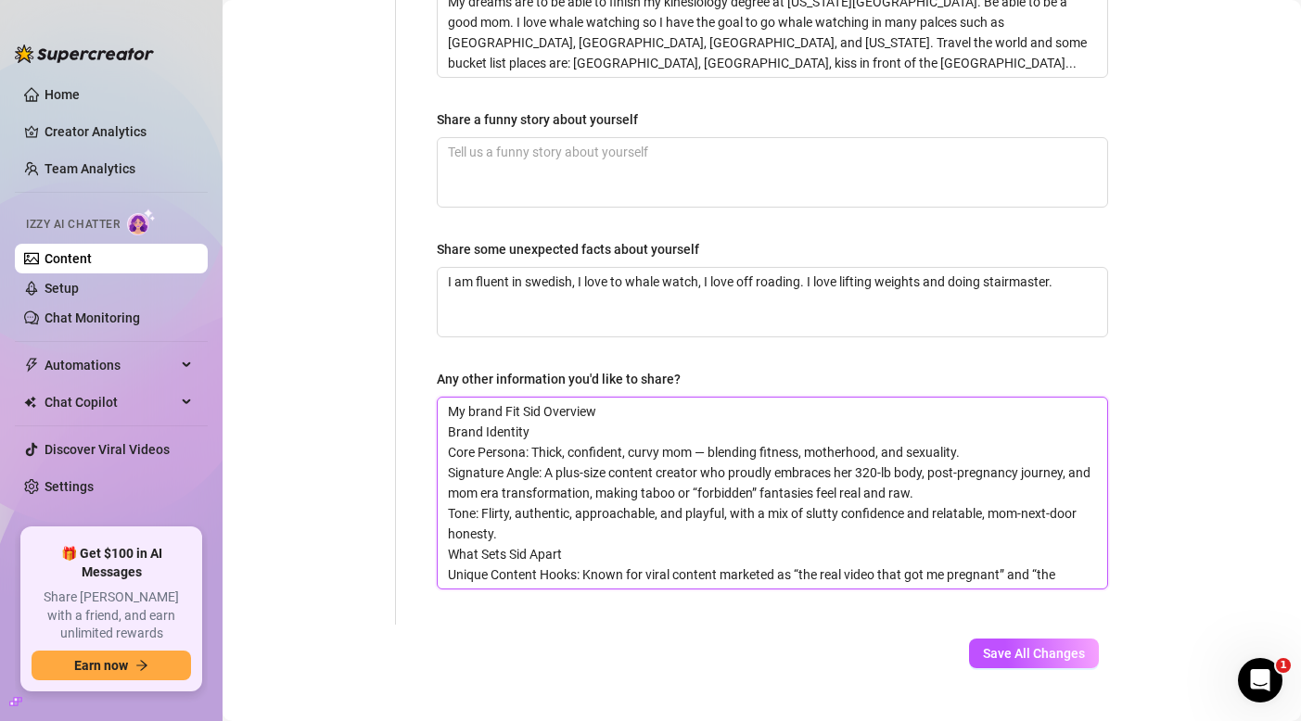
scroll to position [1288, 0]
click at [1066, 541] on textarea "My brand Fit Sid Overview Brand Identity Core Persona: Thick, confident, curvy …" at bounding box center [772, 494] width 669 height 191
drag, startPoint x: 449, startPoint y: 523, endPoint x: 584, endPoint y: 541, distance: 136.6
click at [584, 541] on textarea "My brand Fit Sid Overview Brand Identity Core Persona: Thick, confident, curvy …" at bounding box center [772, 494] width 669 height 191
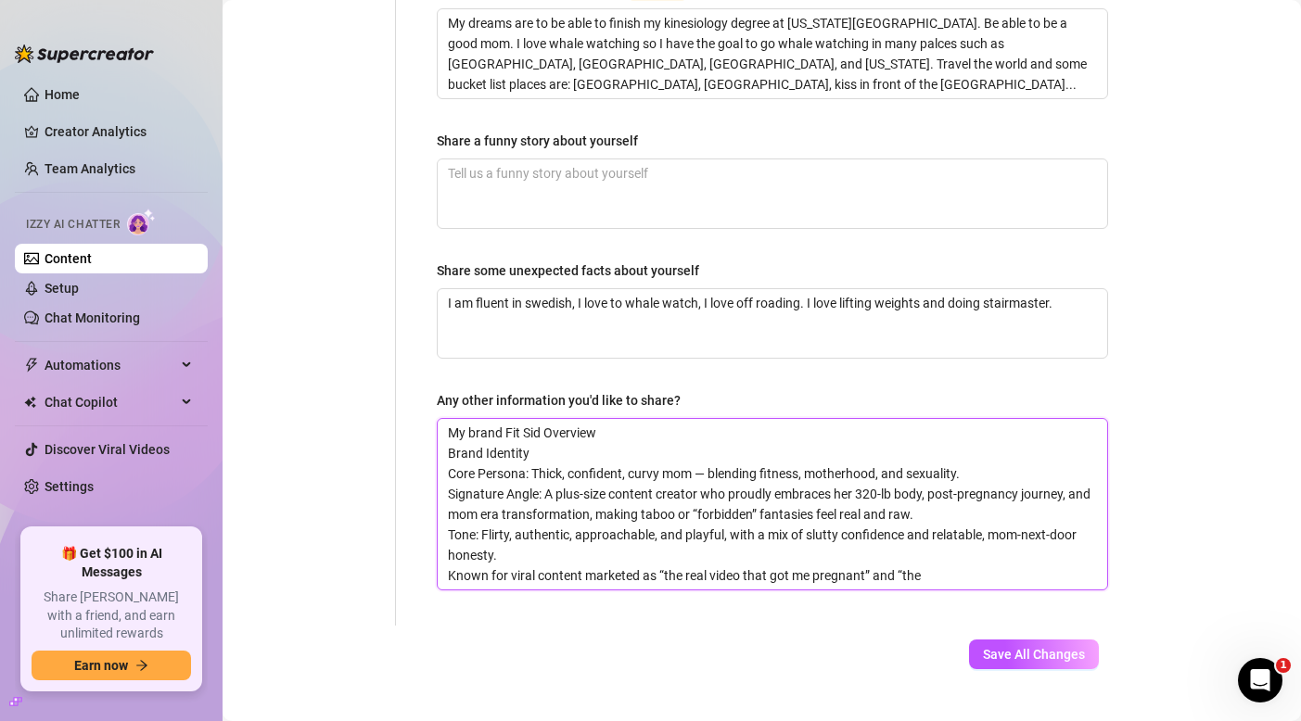
scroll to position [1267, 0]
click at [941, 536] on textarea "My brand Fit Sid Overview Brand Identity Core Persona: Thick, confident, curvy …" at bounding box center [772, 504] width 669 height 171
click at [1019, 647] on span "Save All Changes" at bounding box center [1034, 654] width 102 height 15
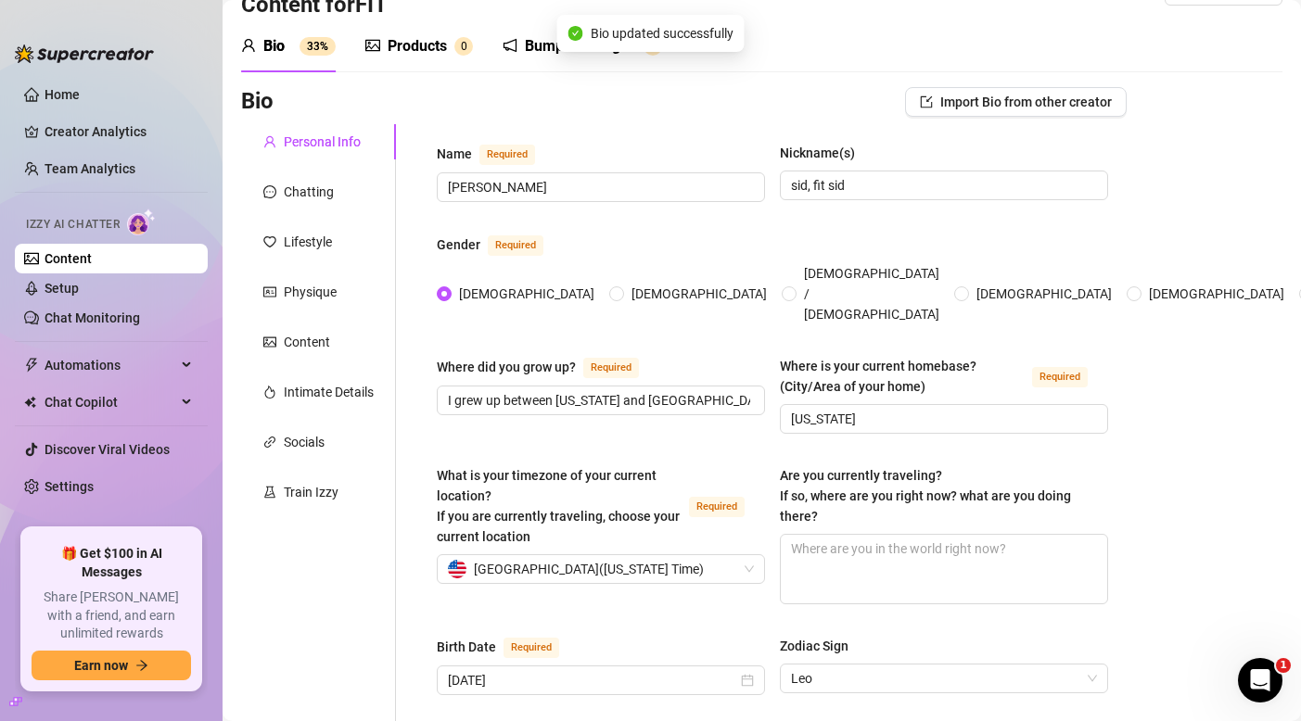
scroll to position [0, 0]
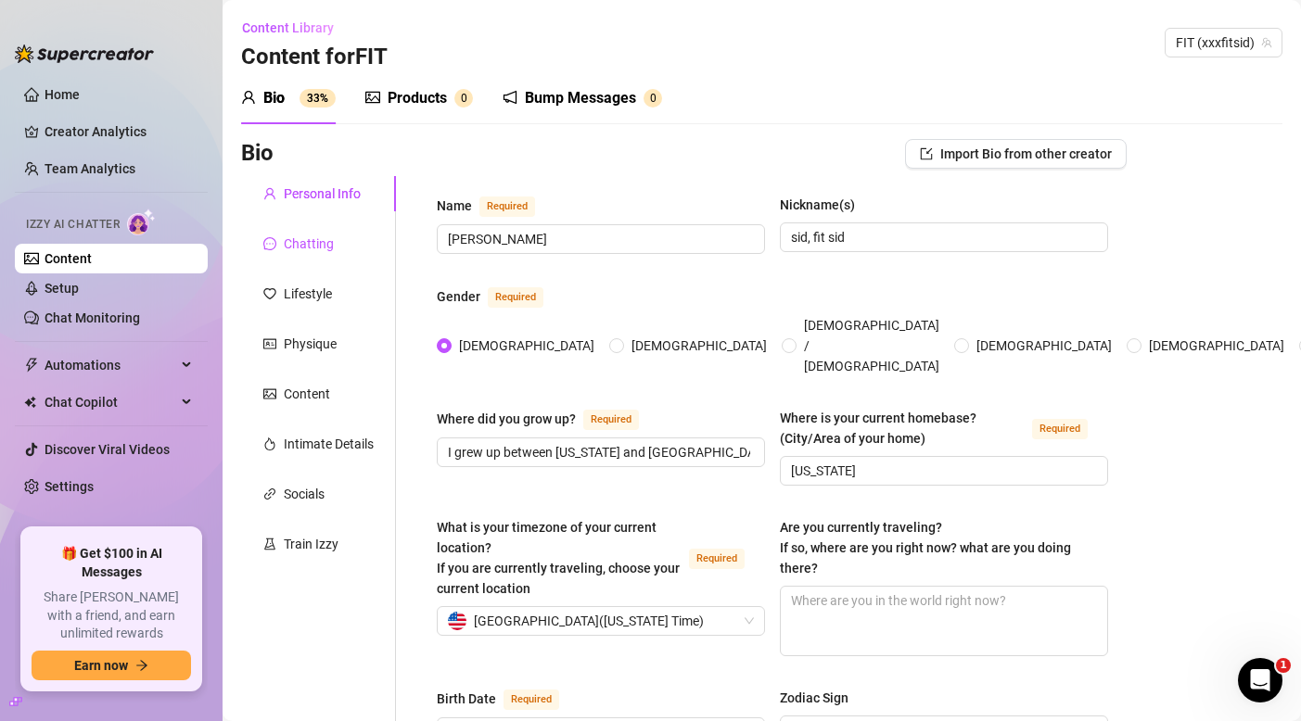
click at [330, 245] on div "Chatting" at bounding box center [309, 244] width 50 height 20
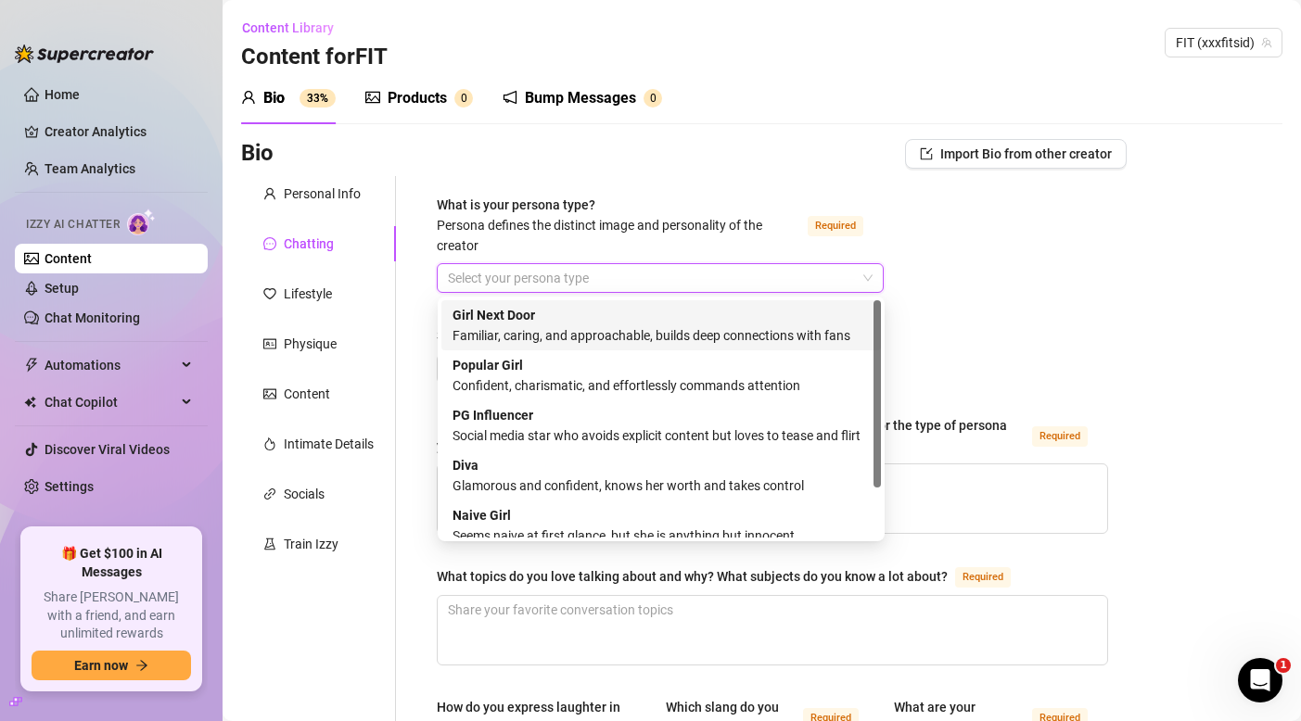
click at [616, 280] on input "What is your persona type? [PERSON_NAME] defines the distinct image and persona…" at bounding box center [652, 278] width 408 height 28
click at [620, 317] on div "Girl Next Door Familiar, caring, and approachable, builds deep connections with…" at bounding box center [660, 325] width 417 height 41
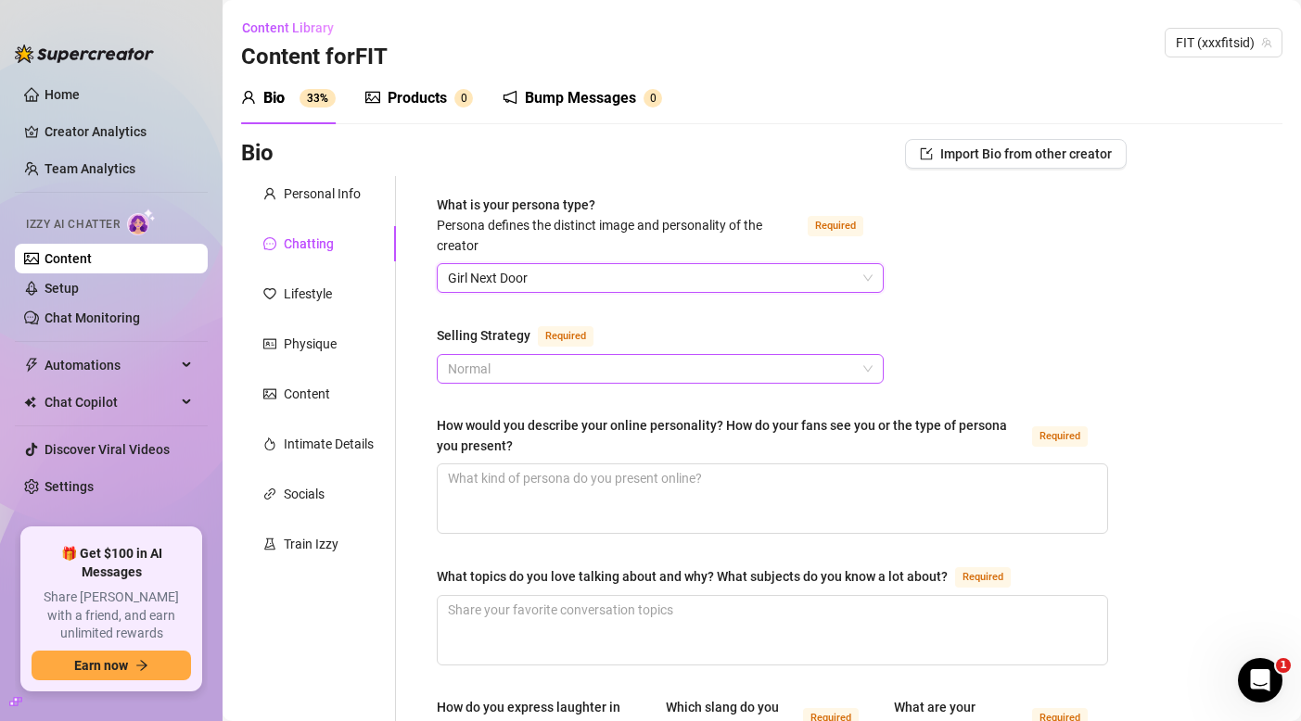
click at [465, 362] on span "Normal" at bounding box center [660, 369] width 425 height 28
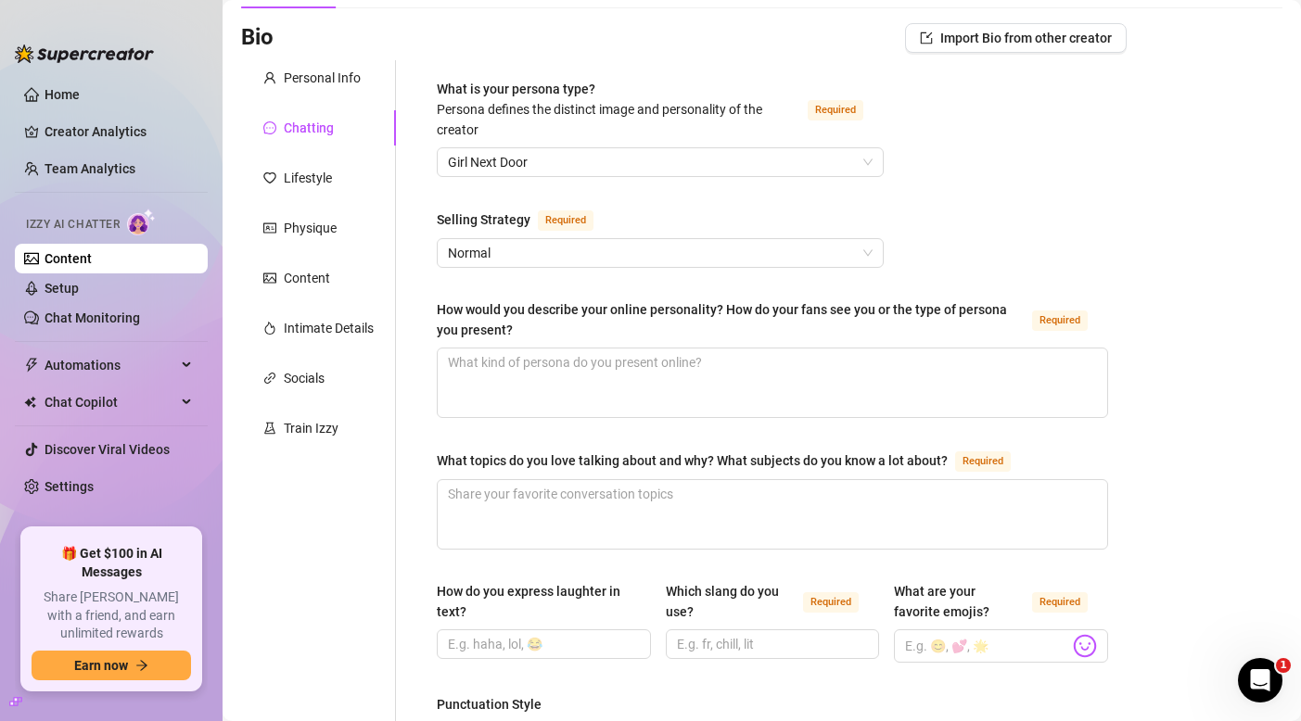
scroll to position [157, 0]
